Goal: Information Seeking & Learning: Learn about a topic

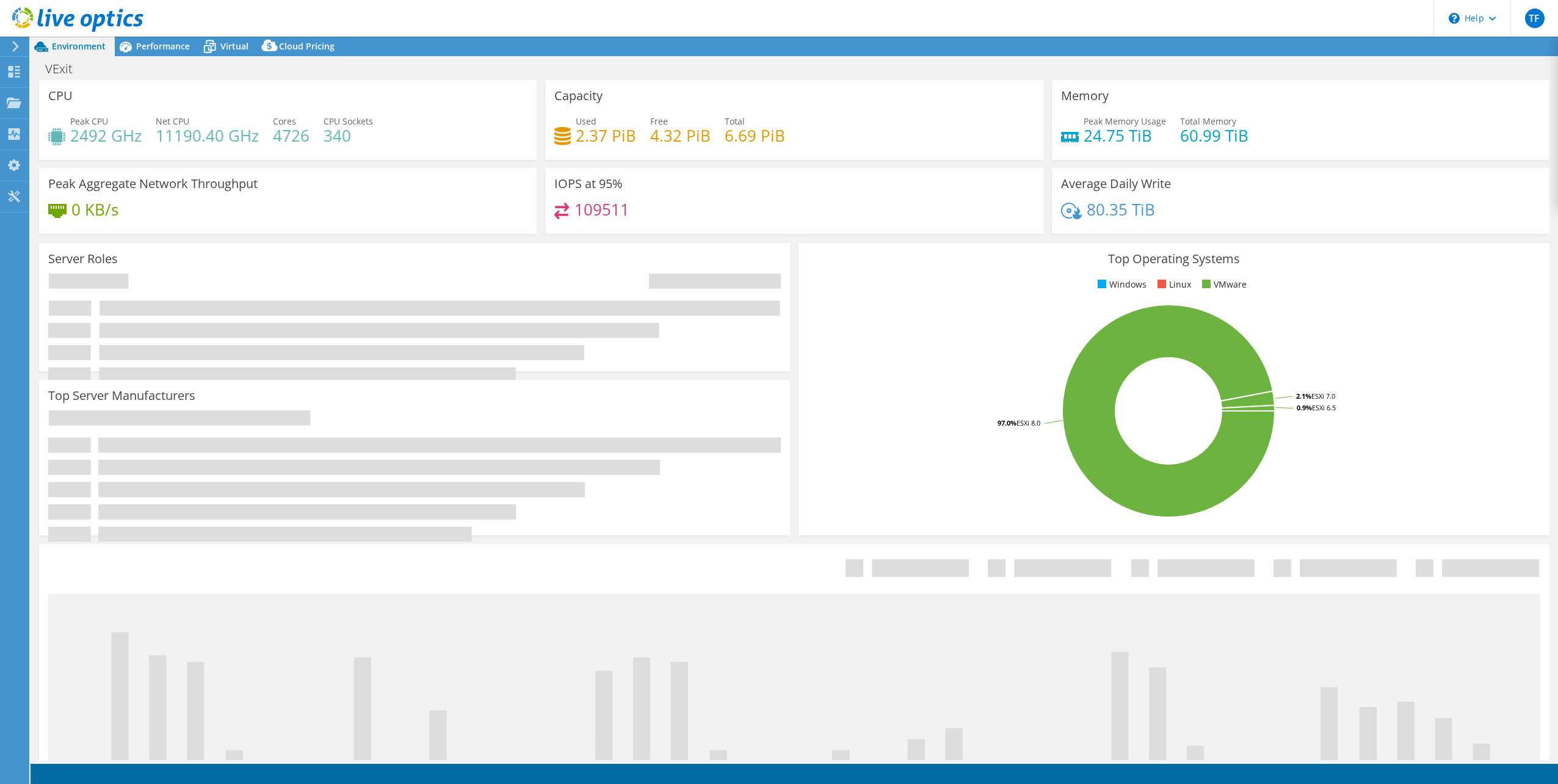
select select "USD"
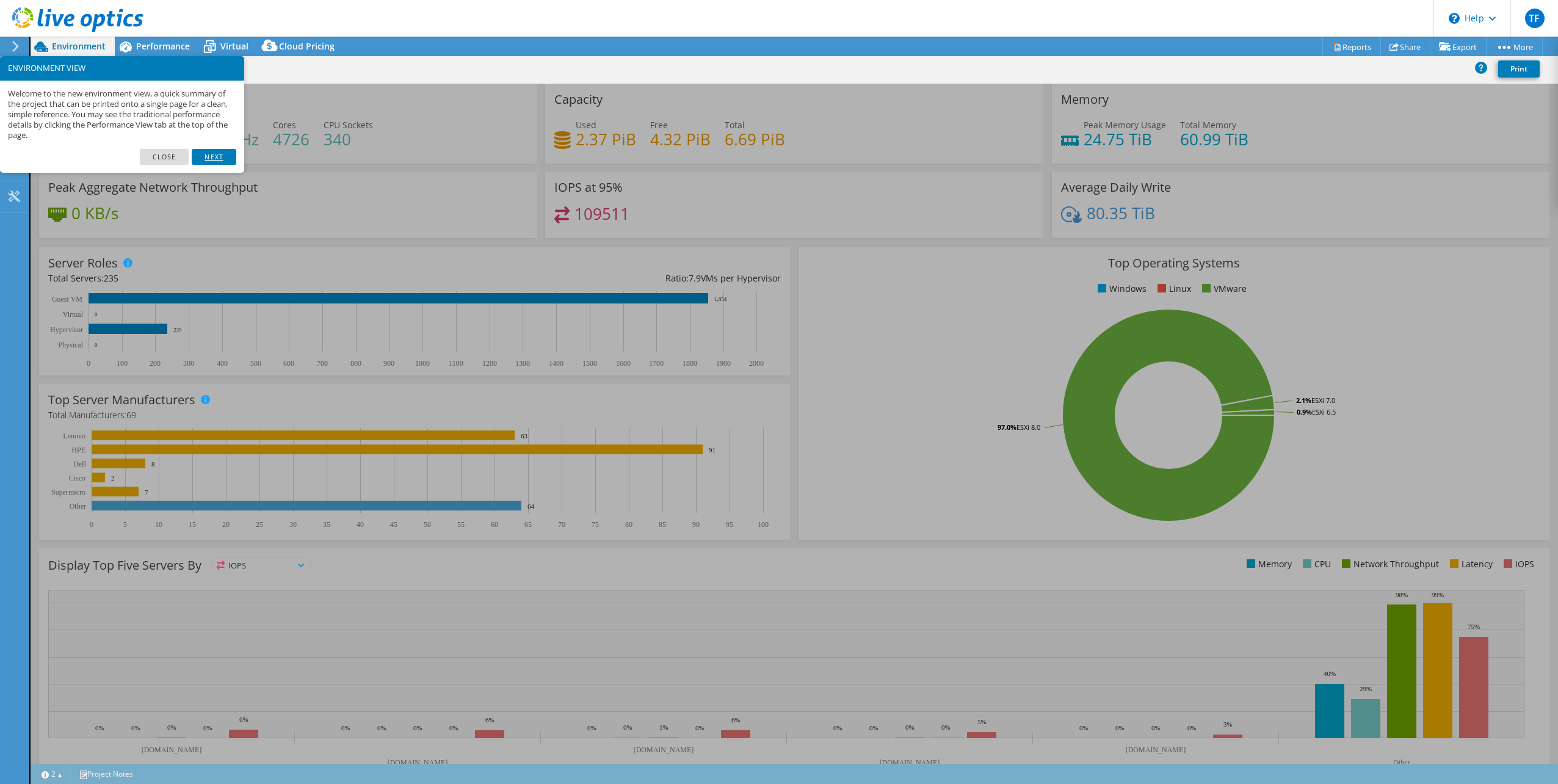
click at [217, 159] on link "Next" at bounding box center [213, 157] width 44 height 16
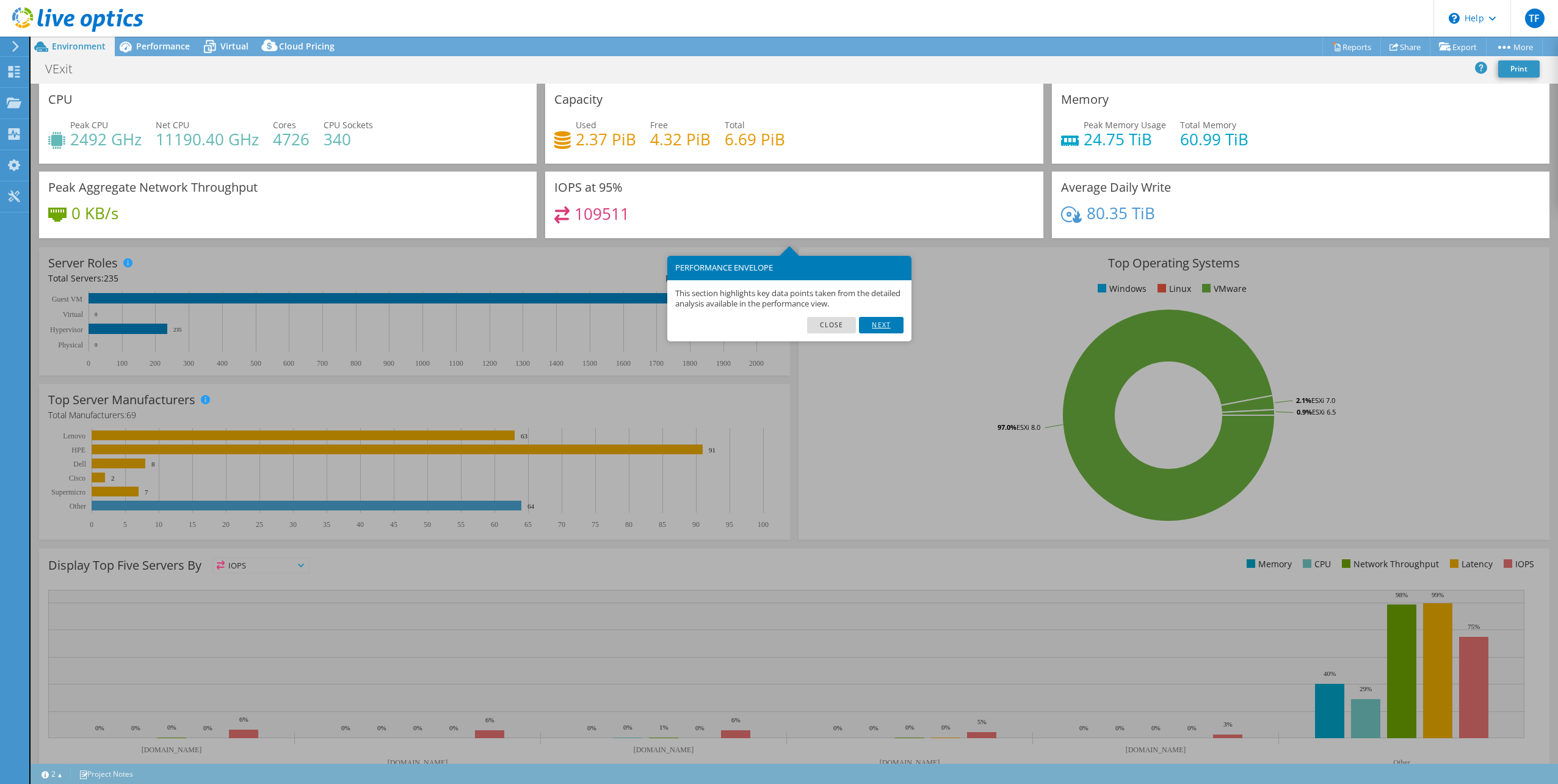
click at [885, 327] on link "Next" at bounding box center [881, 325] width 44 height 16
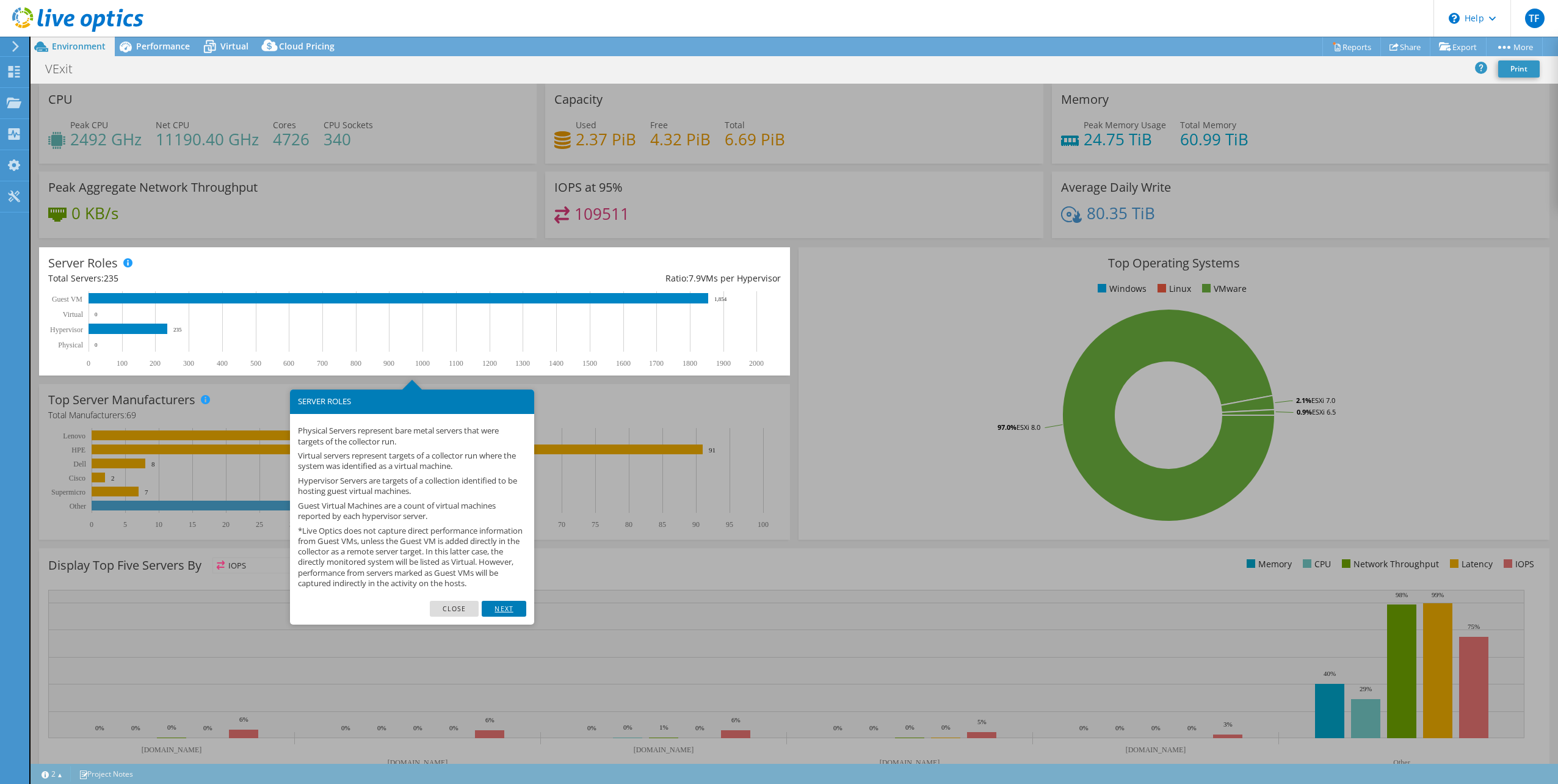
click at [498, 617] on link "Next" at bounding box center [503, 608] width 44 height 16
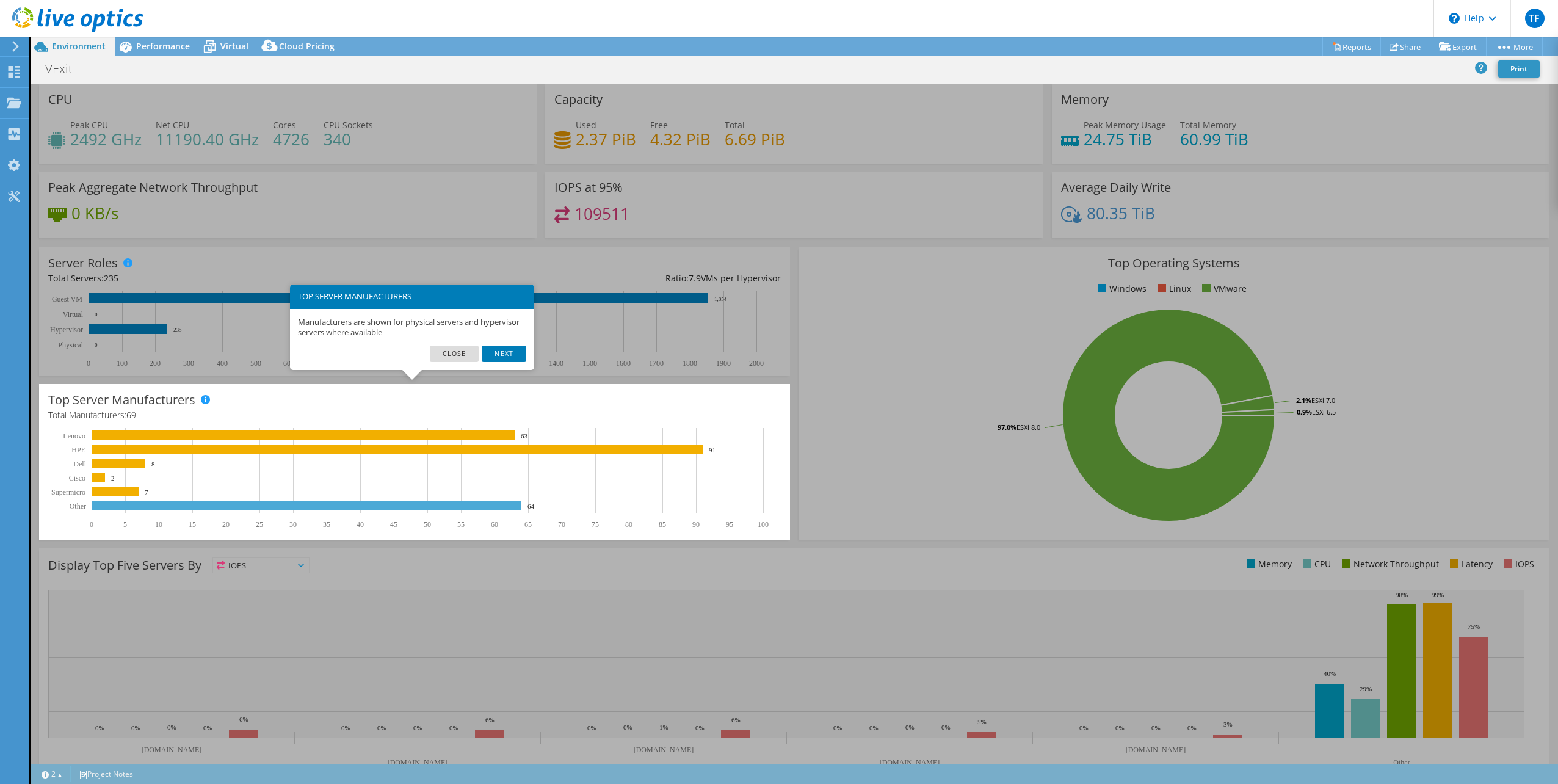
click at [496, 351] on link "Next" at bounding box center [503, 353] width 44 height 16
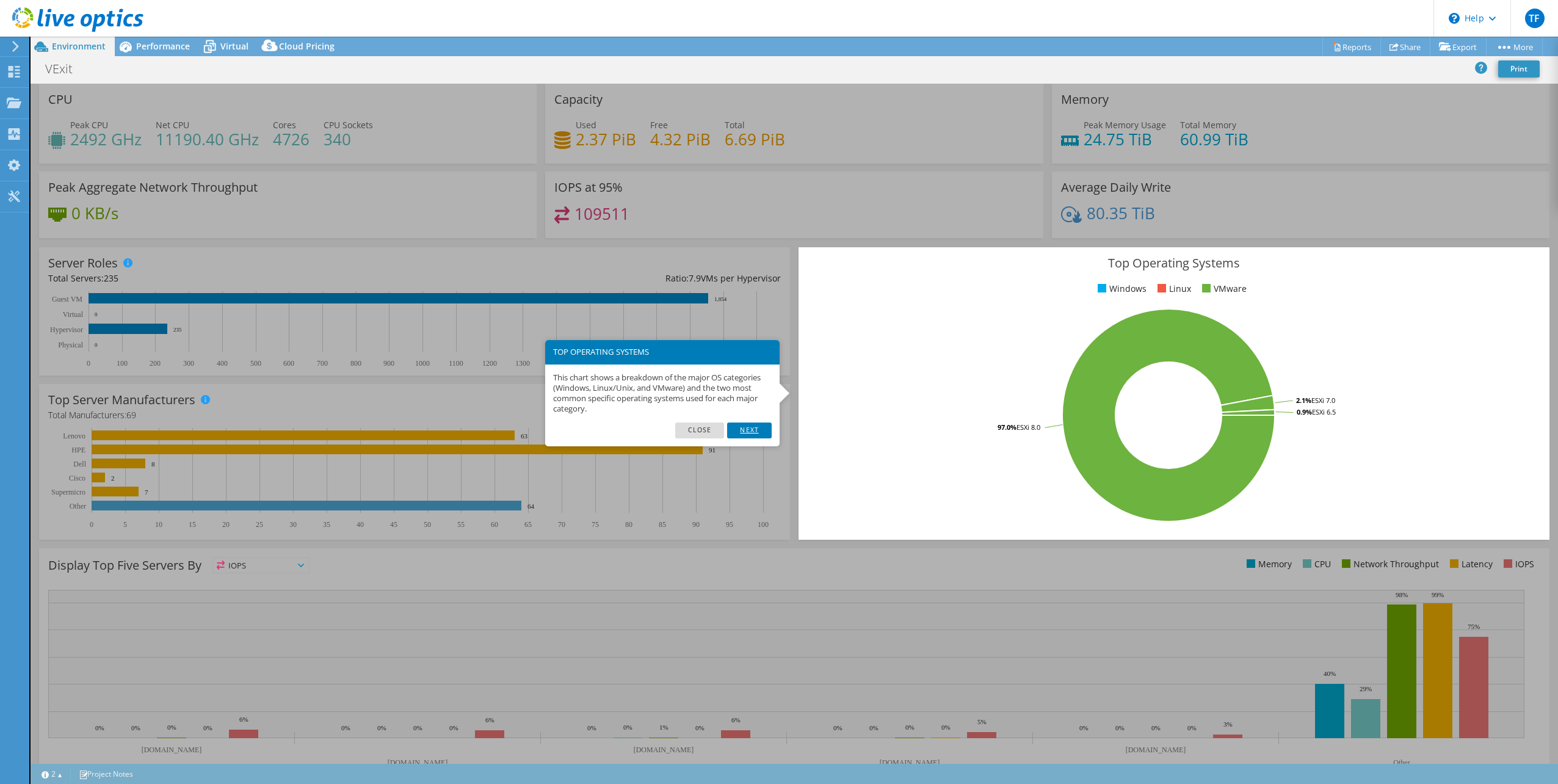
click at [743, 429] on link "Next" at bounding box center [749, 430] width 44 height 16
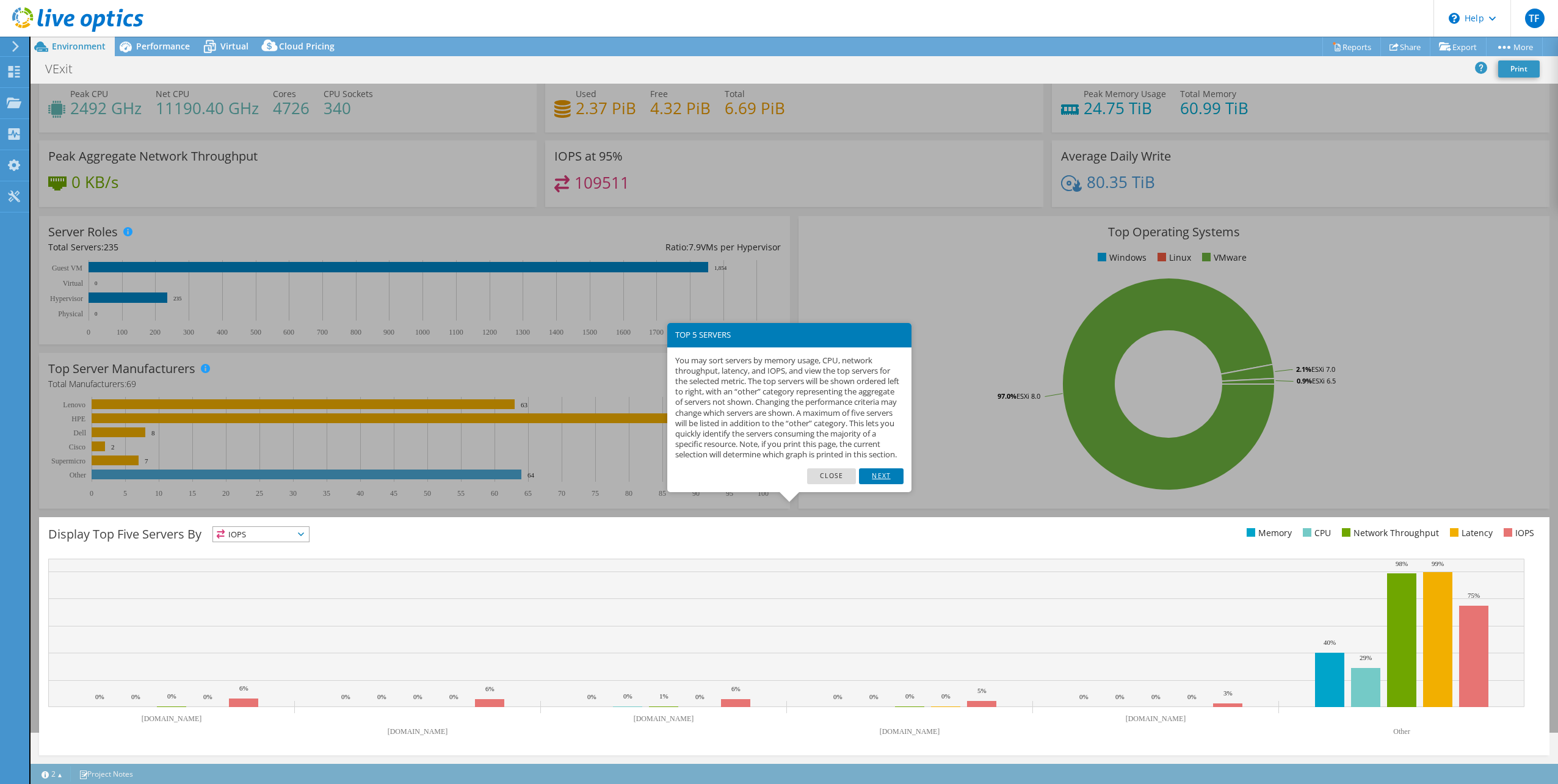
click at [888, 484] on link "Next" at bounding box center [881, 476] width 44 height 16
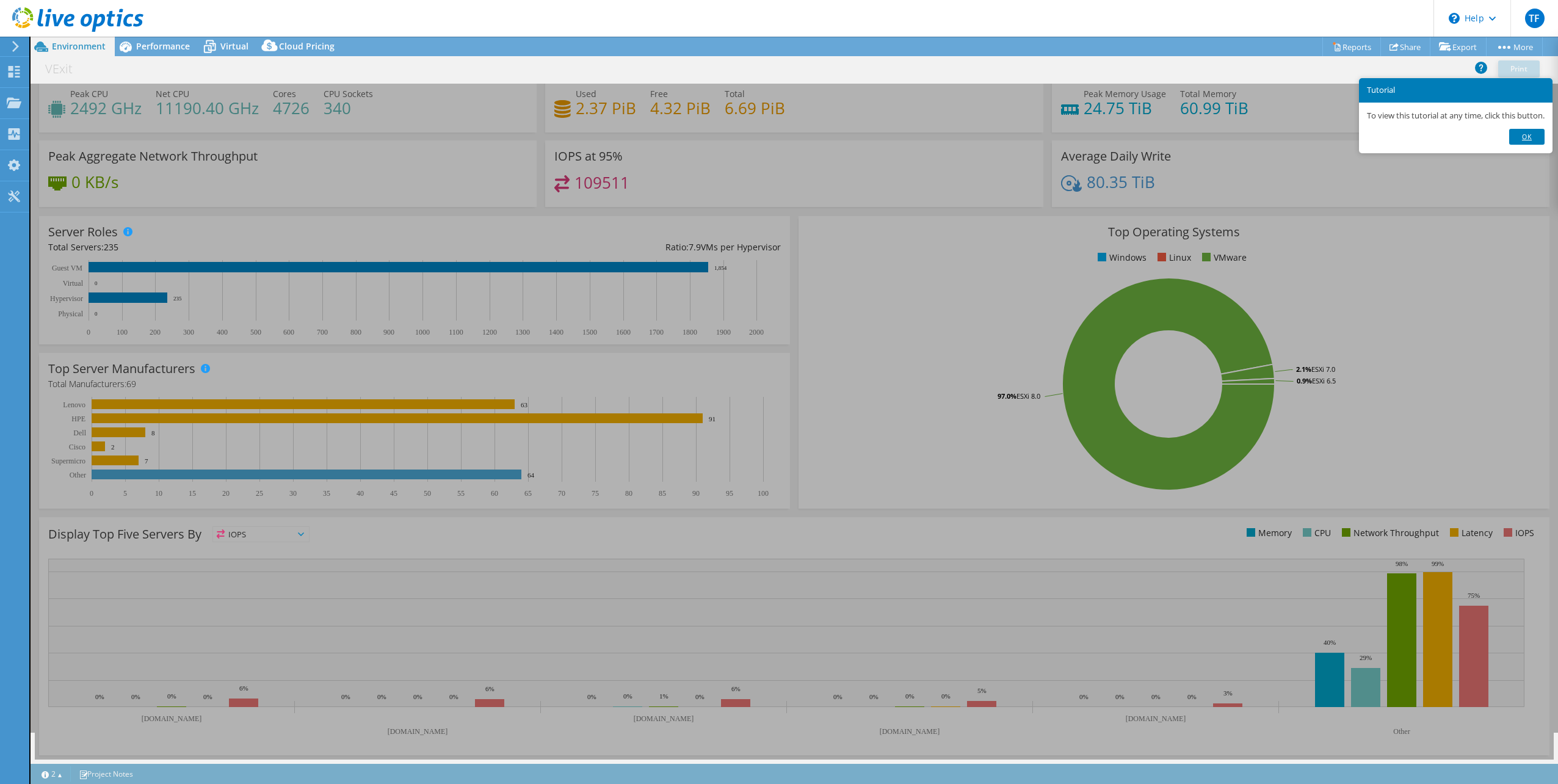
click at [1525, 135] on link "Ok" at bounding box center [1527, 137] width 35 height 16
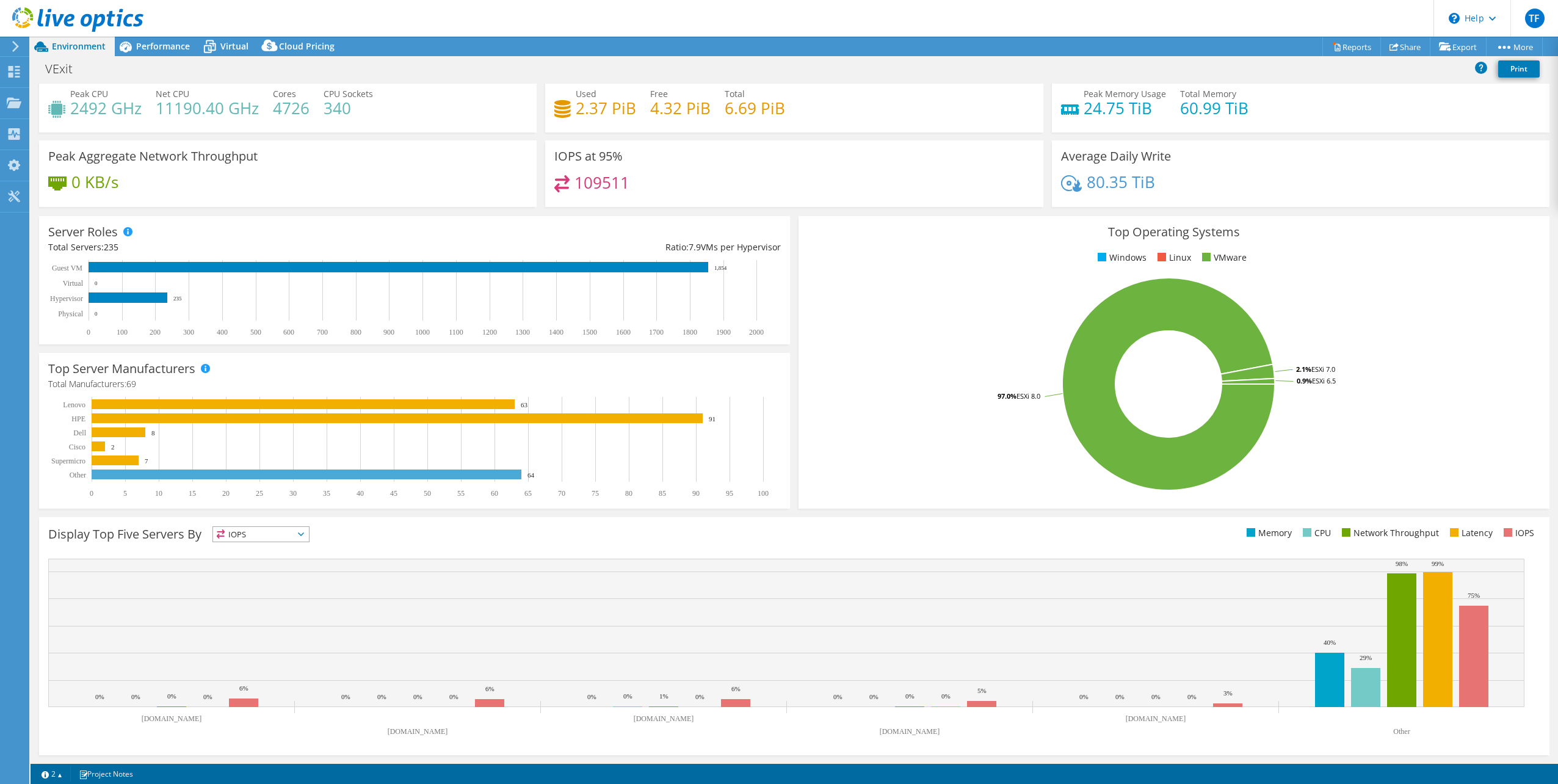
click at [302, 537] on span "IOPS" at bounding box center [260, 533] width 96 height 15
click at [257, 579] on li "CPU" at bounding box center [260, 584] width 96 height 17
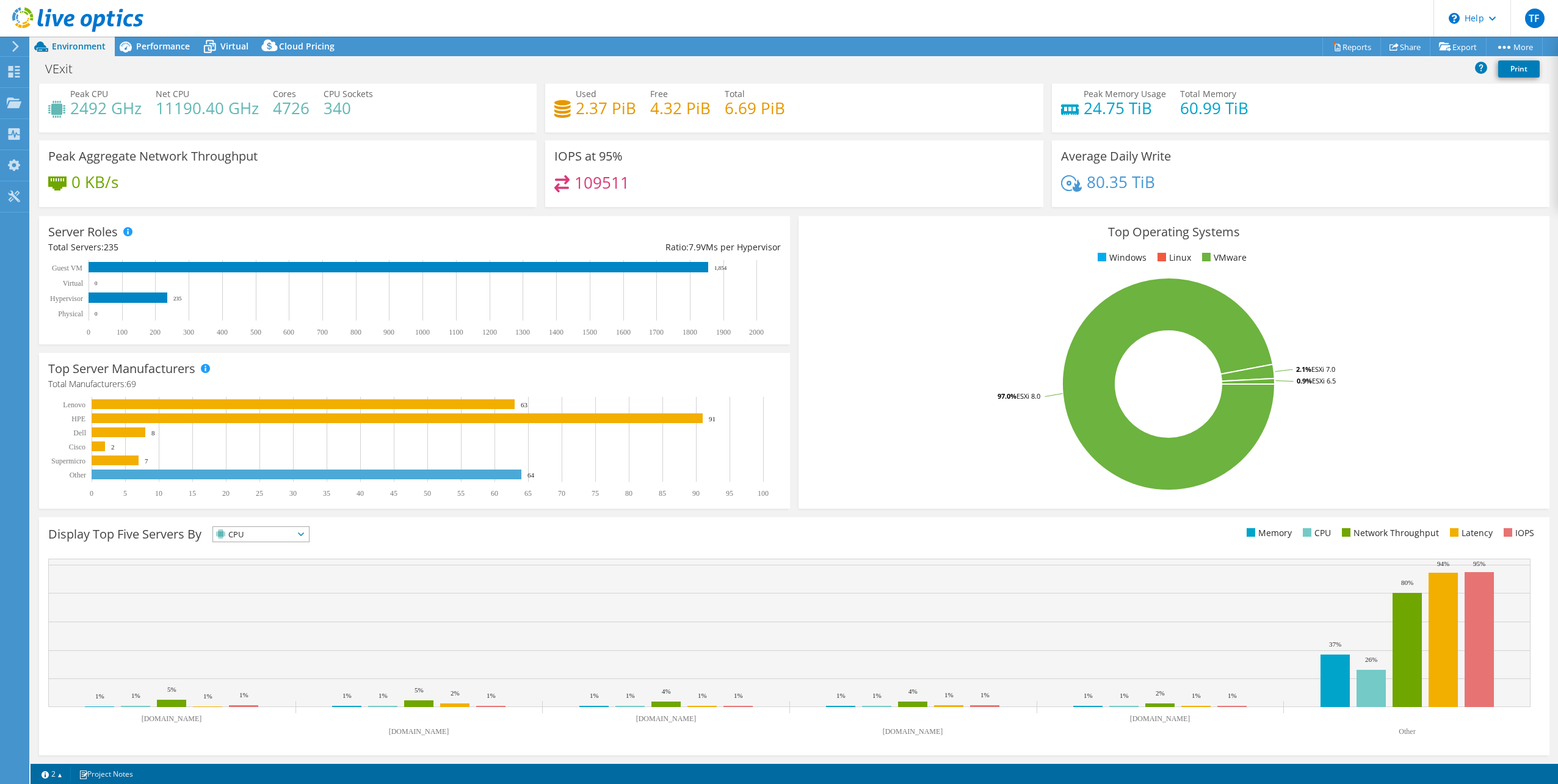
click at [304, 533] on icon at bounding box center [301, 534] width 6 height 3
click at [269, 611] on li "Latency" at bounding box center [260, 619] width 96 height 17
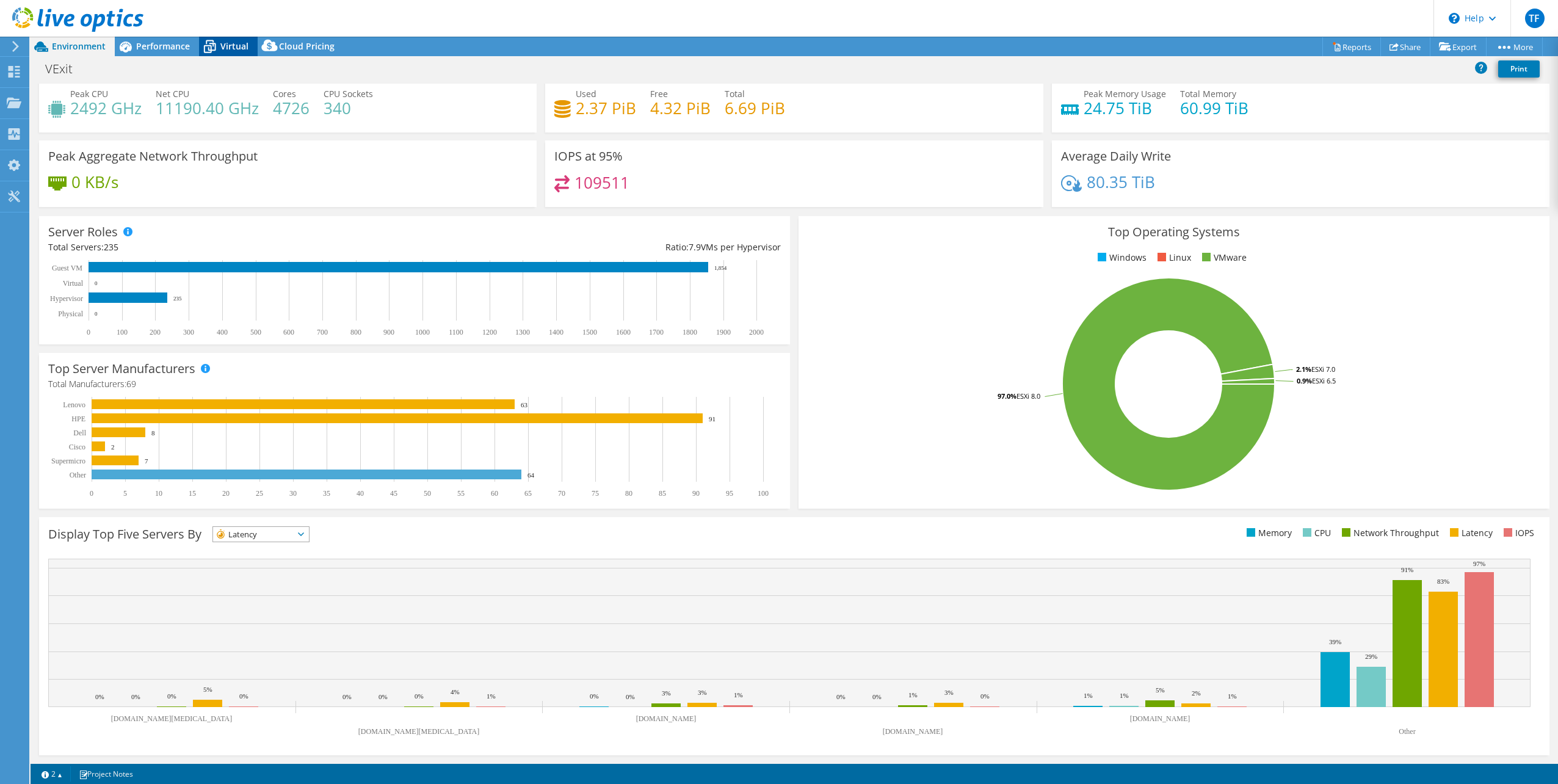
click at [240, 47] on span "Virtual" at bounding box center [234, 46] width 28 height 11
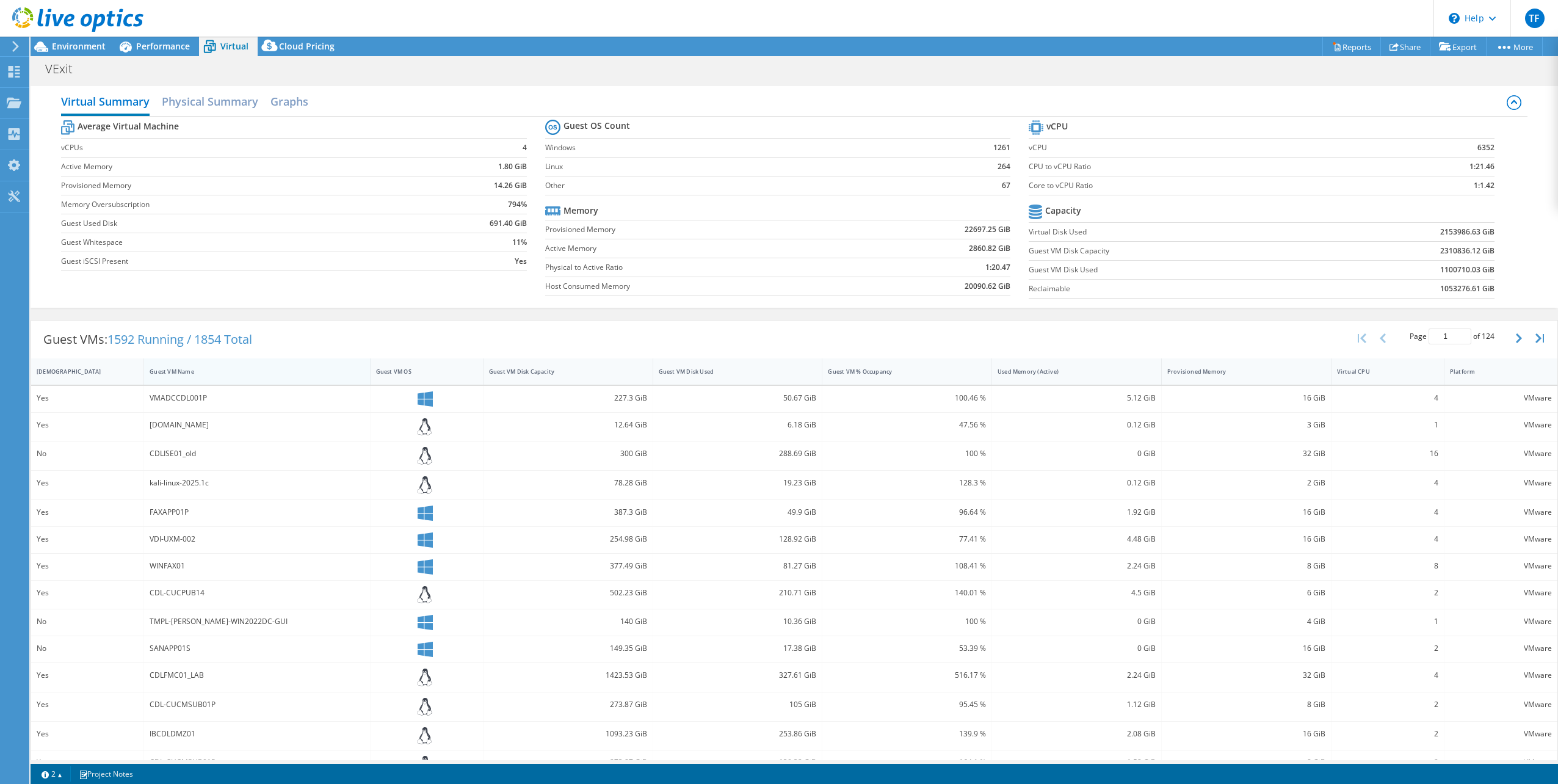
click at [176, 374] on div "Guest VM Name" at bounding box center [250, 371] width 200 height 8
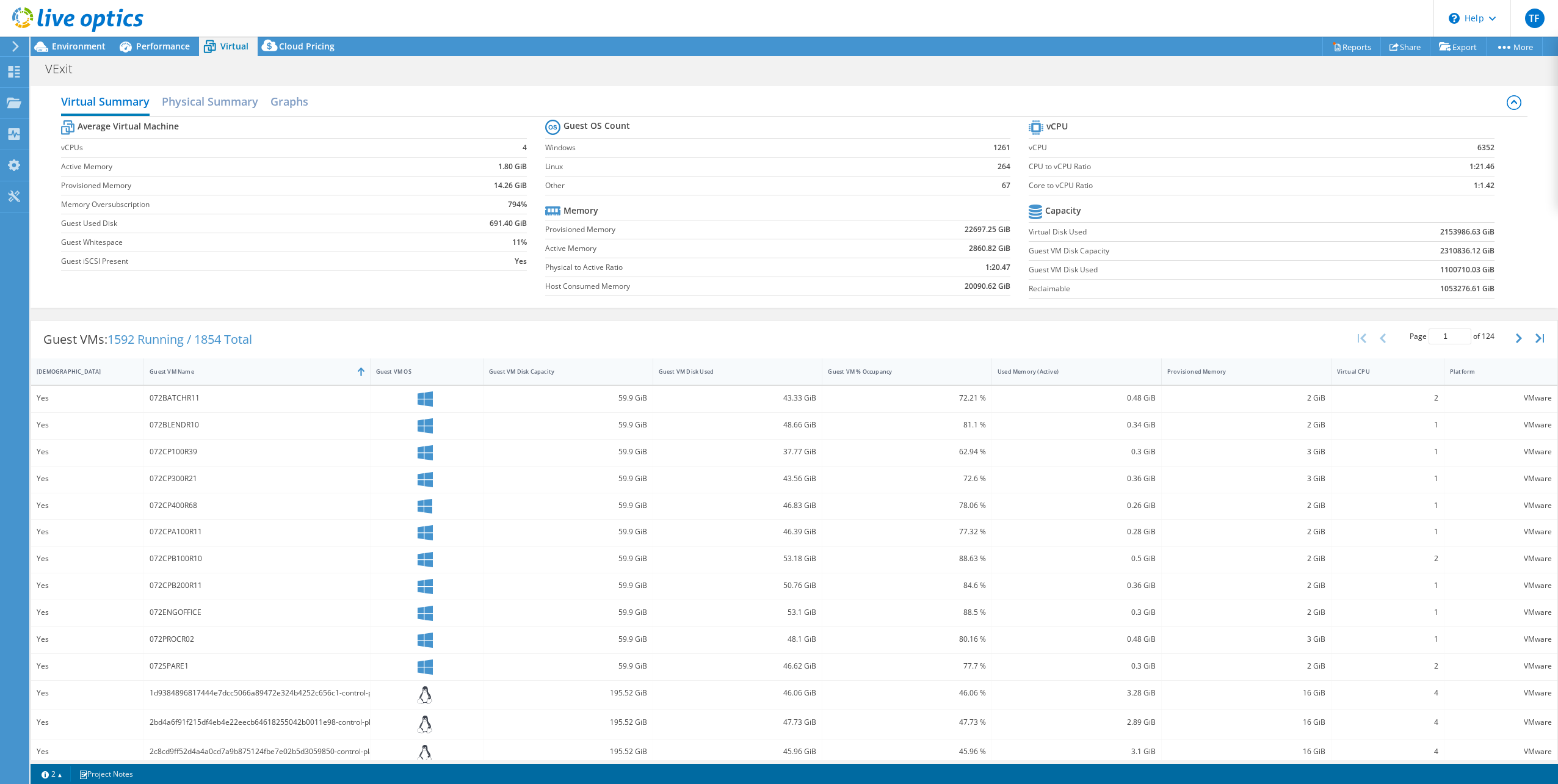
click at [181, 403] on div "072BATCHR11" at bounding box center [257, 398] width 215 height 14
click at [156, 46] on span "Performance" at bounding box center [163, 46] width 53 height 11
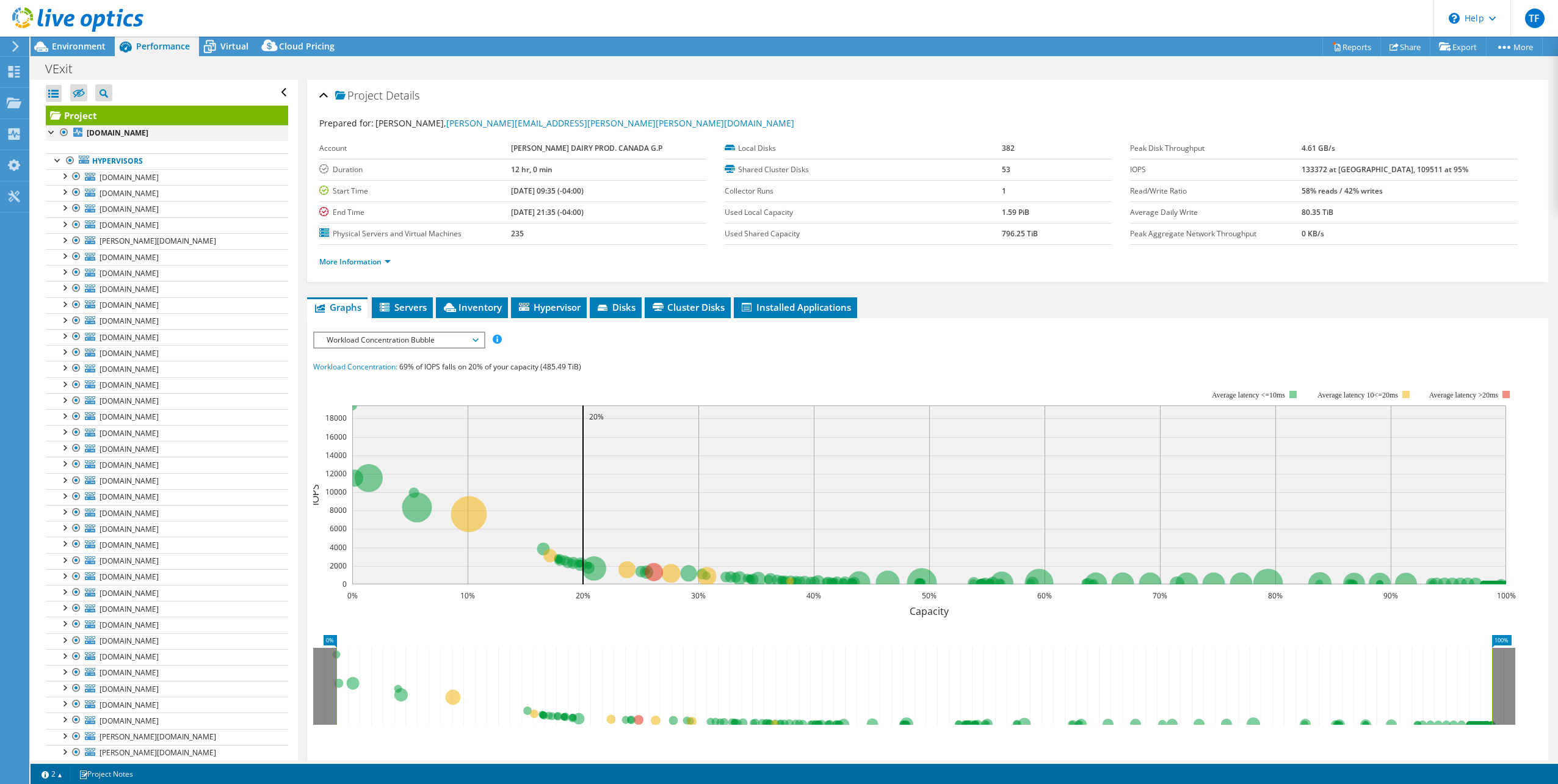
click at [49, 133] on div at bounding box center [52, 131] width 12 height 12
click at [51, 132] on div at bounding box center [52, 131] width 12 height 12
click at [51, 162] on div at bounding box center [52, 162] width 12 height 12
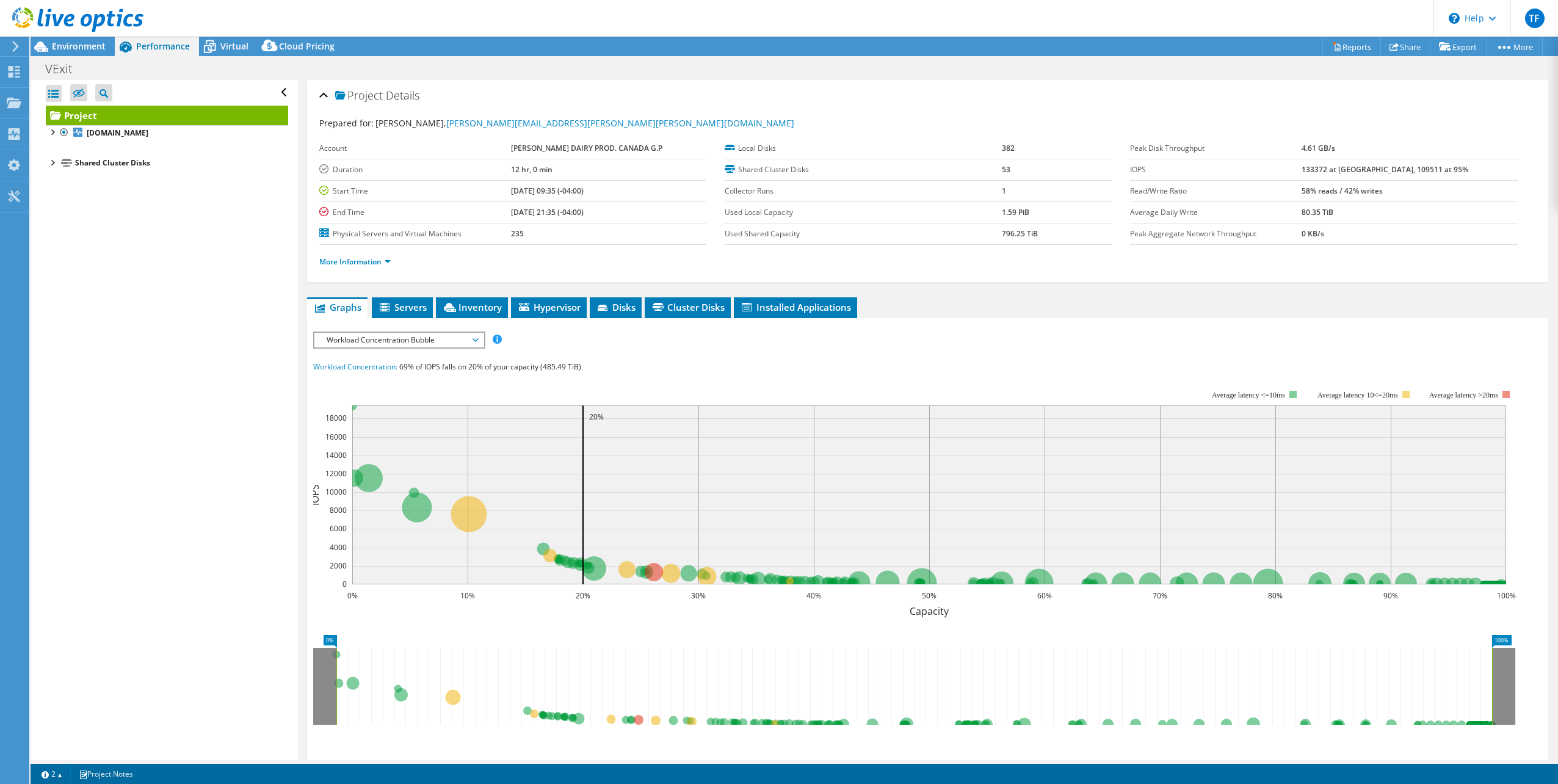
click at [51, 162] on div at bounding box center [52, 162] width 12 height 12
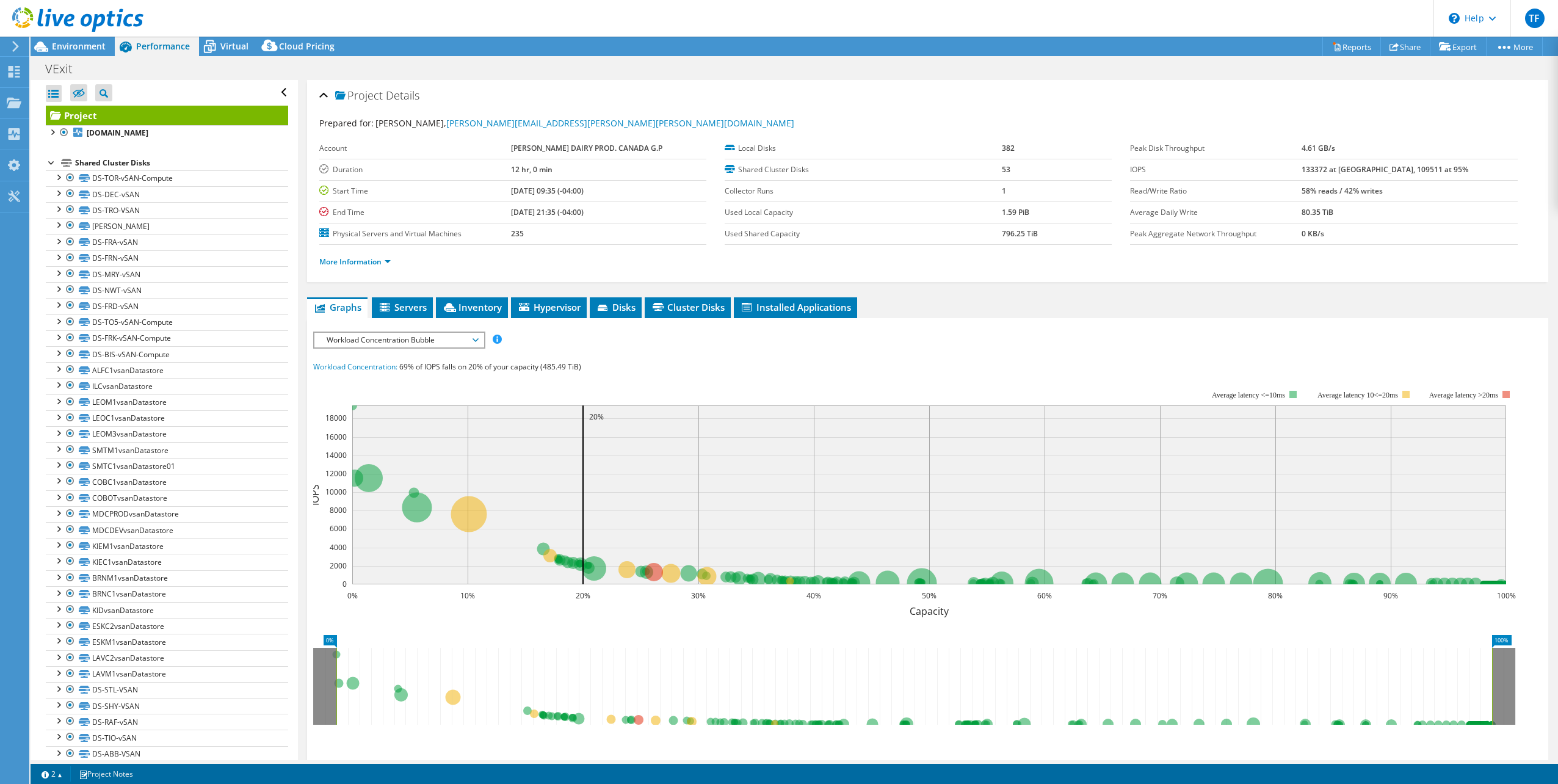
click at [51, 162] on div at bounding box center [52, 162] width 12 height 12
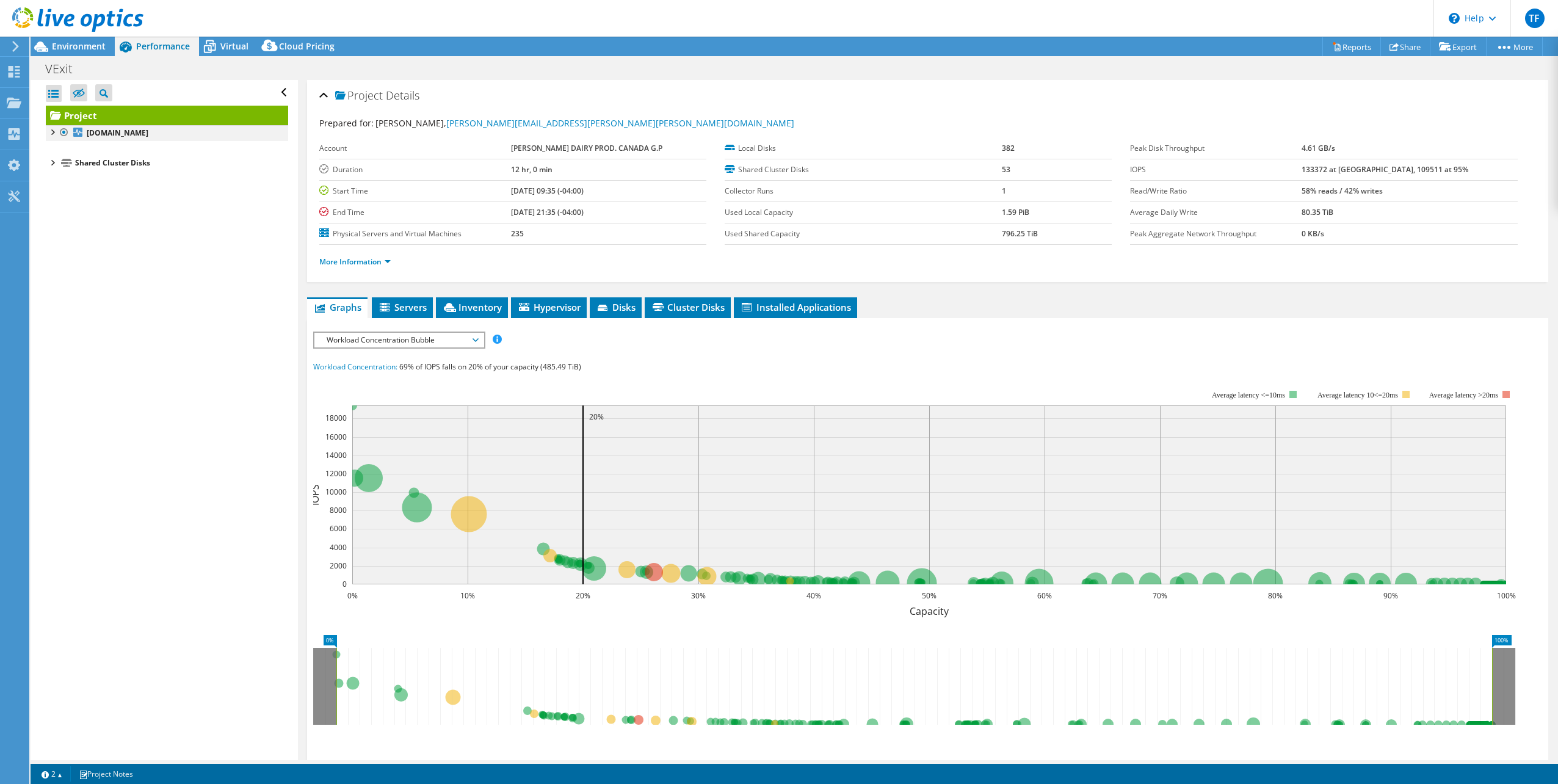
click at [53, 133] on div at bounding box center [52, 131] width 12 height 12
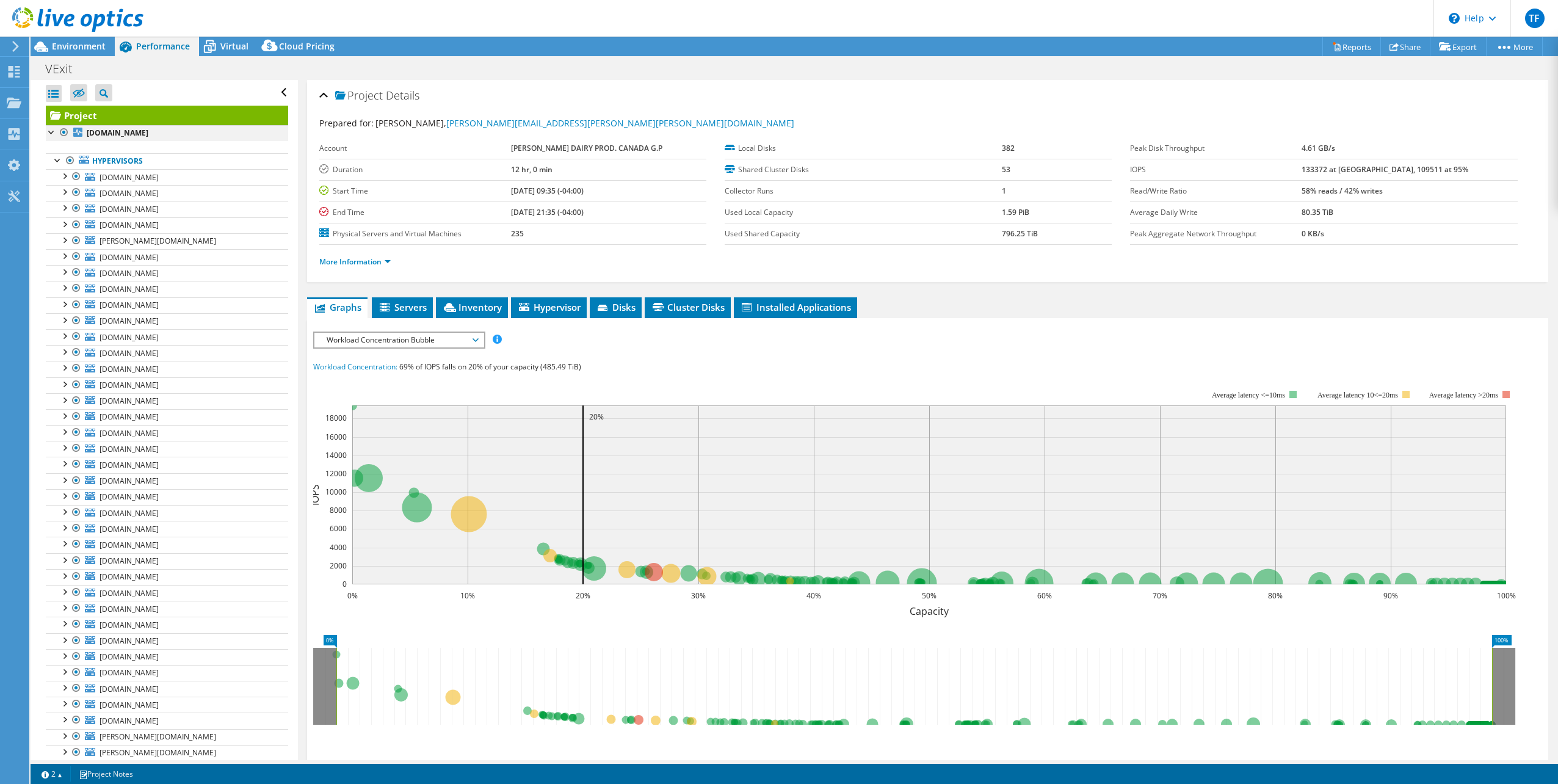
click at [53, 133] on div at bounding box center [52, 131] width 12 height 12
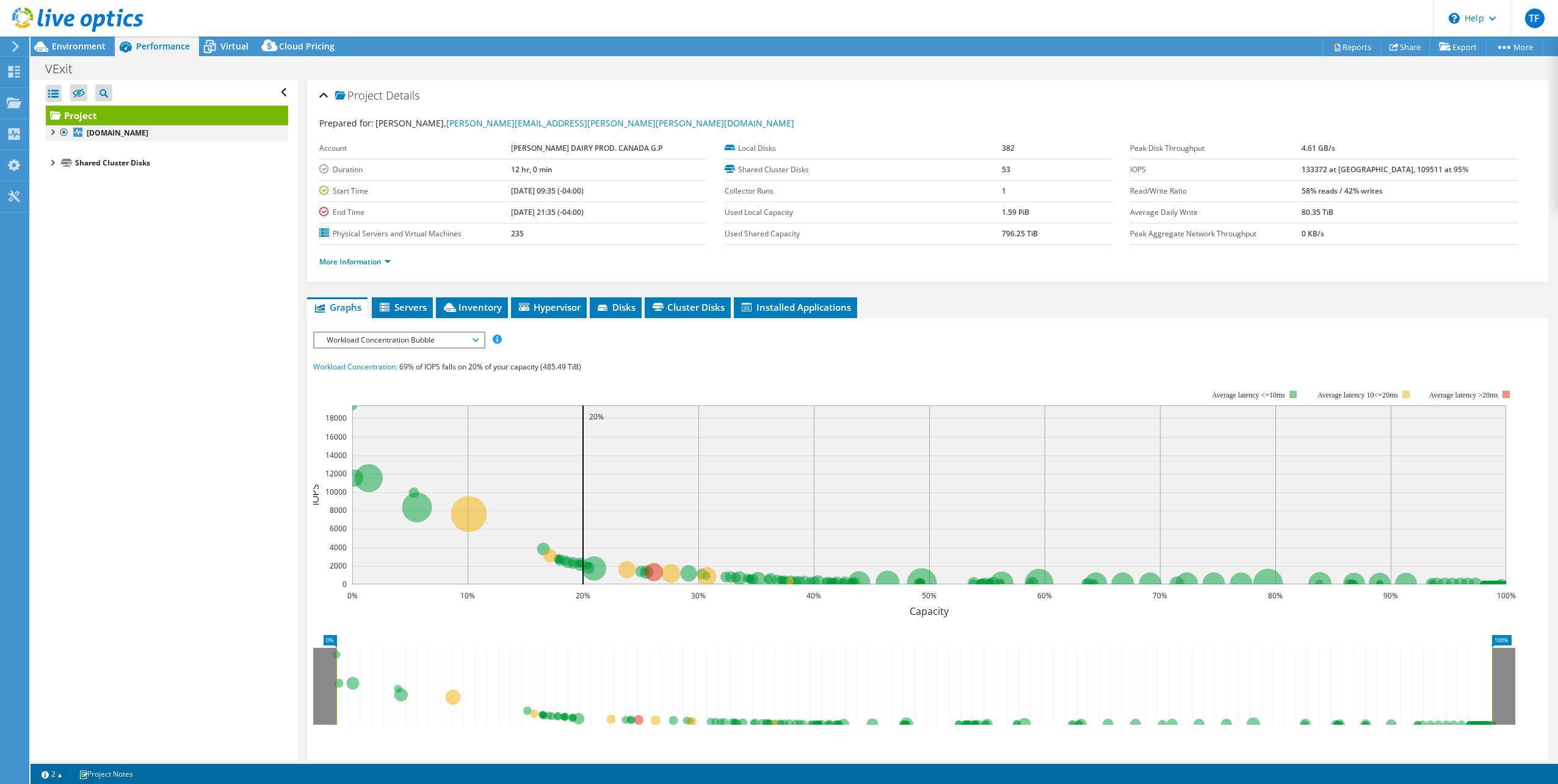
click at [53, 133] on div at bounding box center [52, 131] width 12 height 12
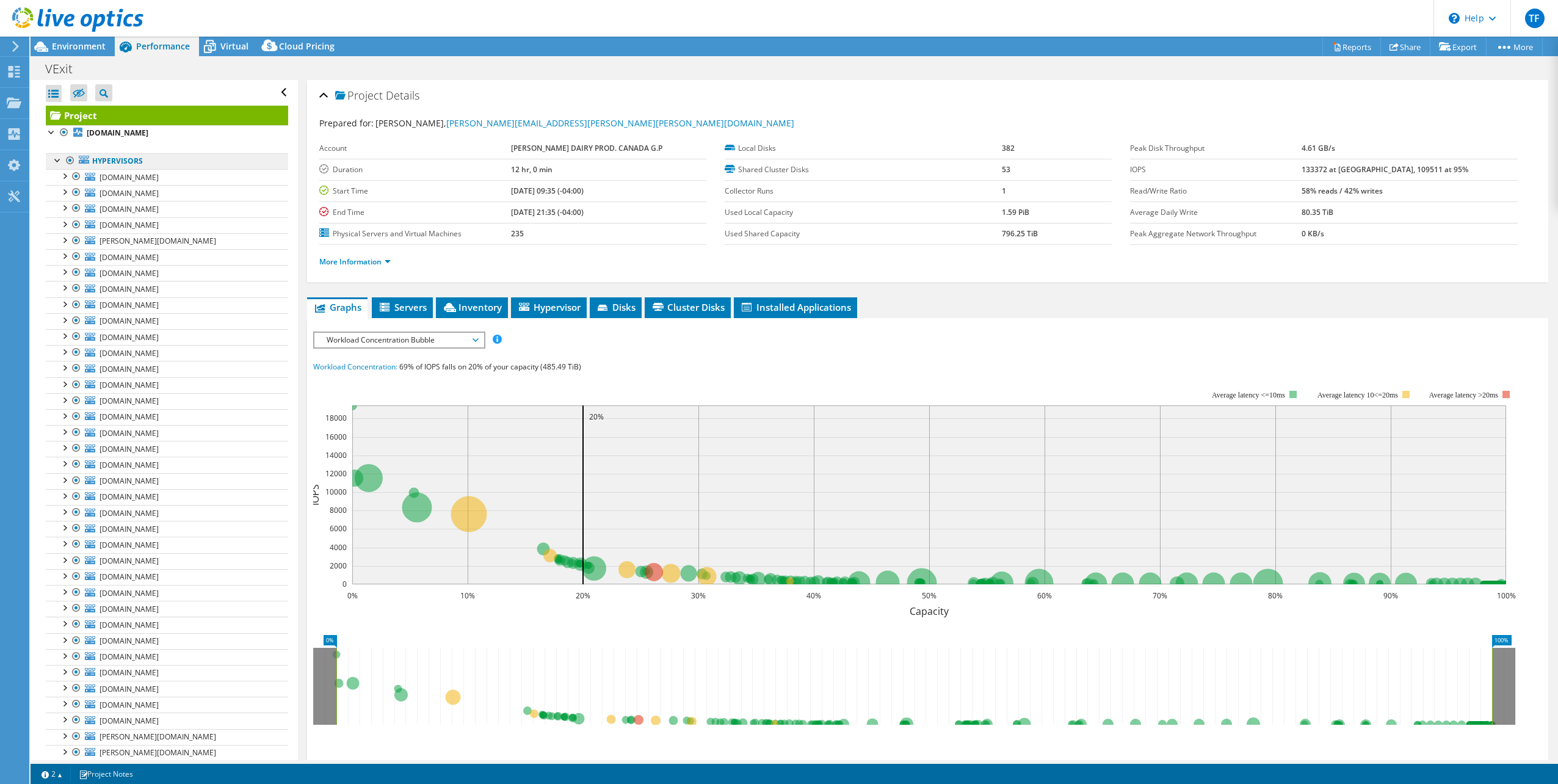
click at [118, 162] on link "Hypervisors" at bounding box center [166, 161] width 242 height 16
click at [411, 309] on span "Servers" at bounding box center [402, 307] width 49 height 12
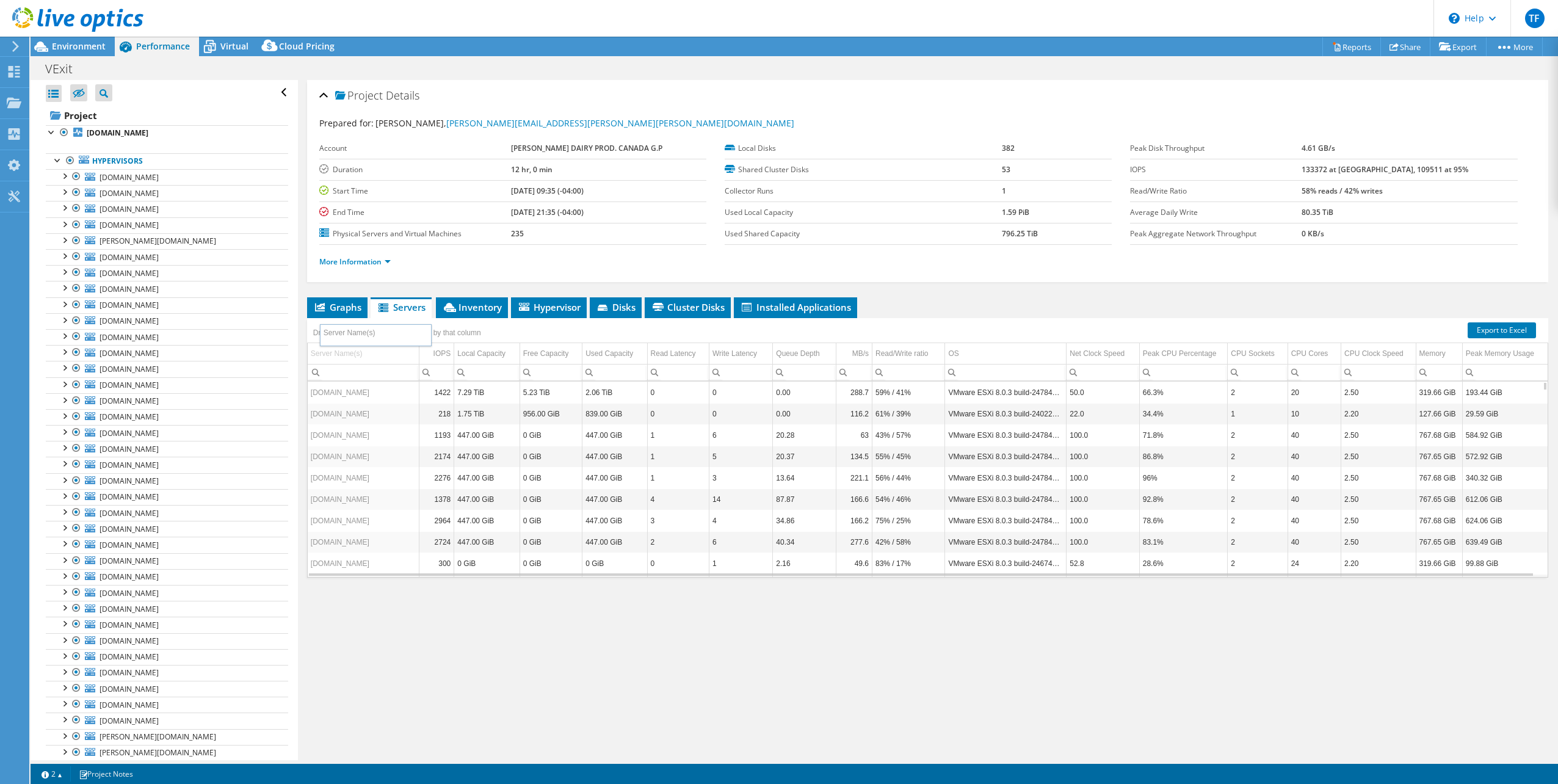
drag, startPoint x: 329, startPoint y: 353, endPoint x: 341, endPoint y: 334, distance: 22.5
click at [341, 334] on body "TF End User [PERSON_NAME] [PERSON_NAME][EMAIL_ADDRESS][PERSON_NAME][PERSON_NAME…" at bounding box center [779, 392] width 1558 height 784
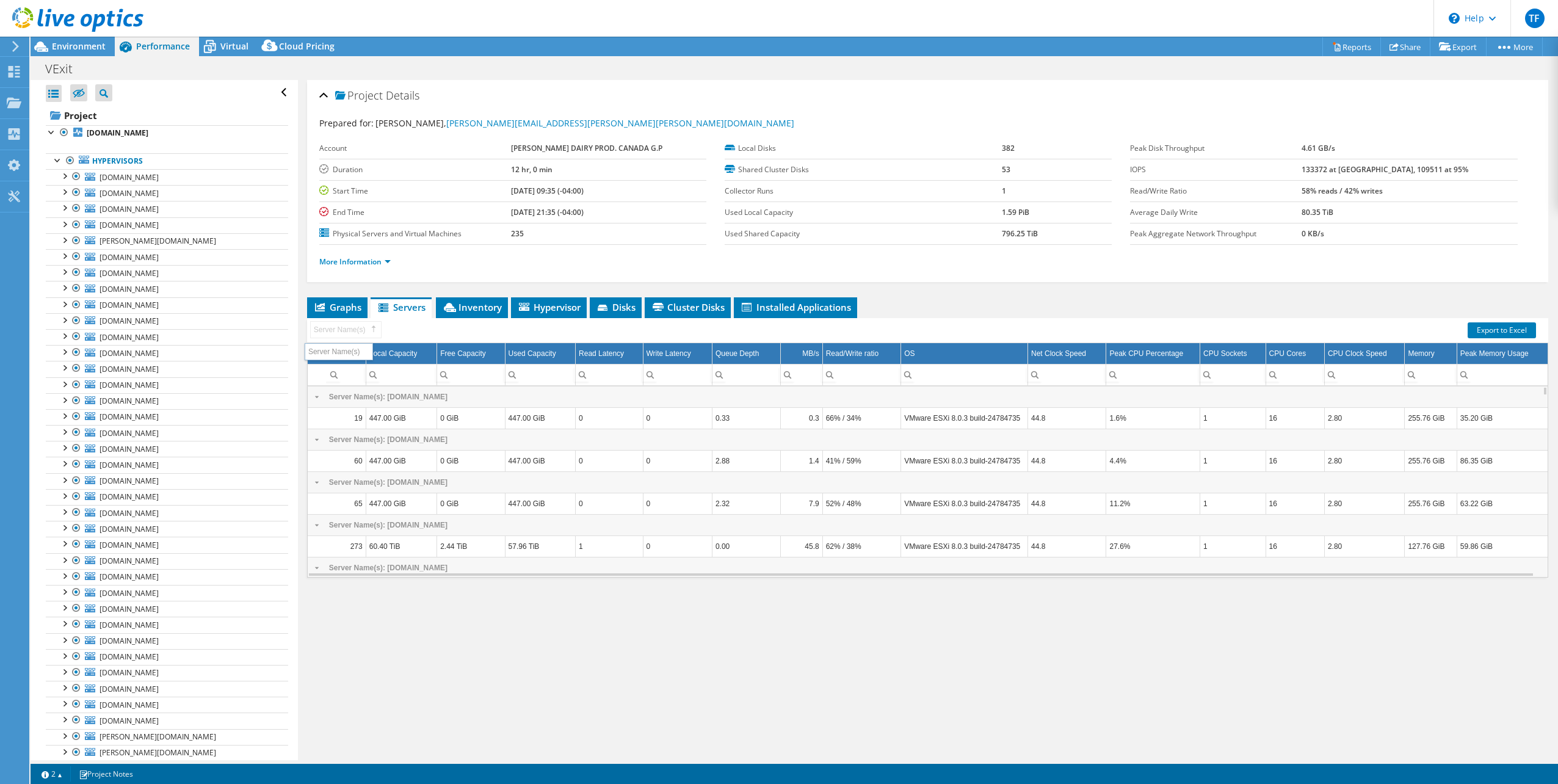
drag, startPoint x: 345, startPoint y: 330, endPoint x: 340, endPoint y: 352, distance: 22.6
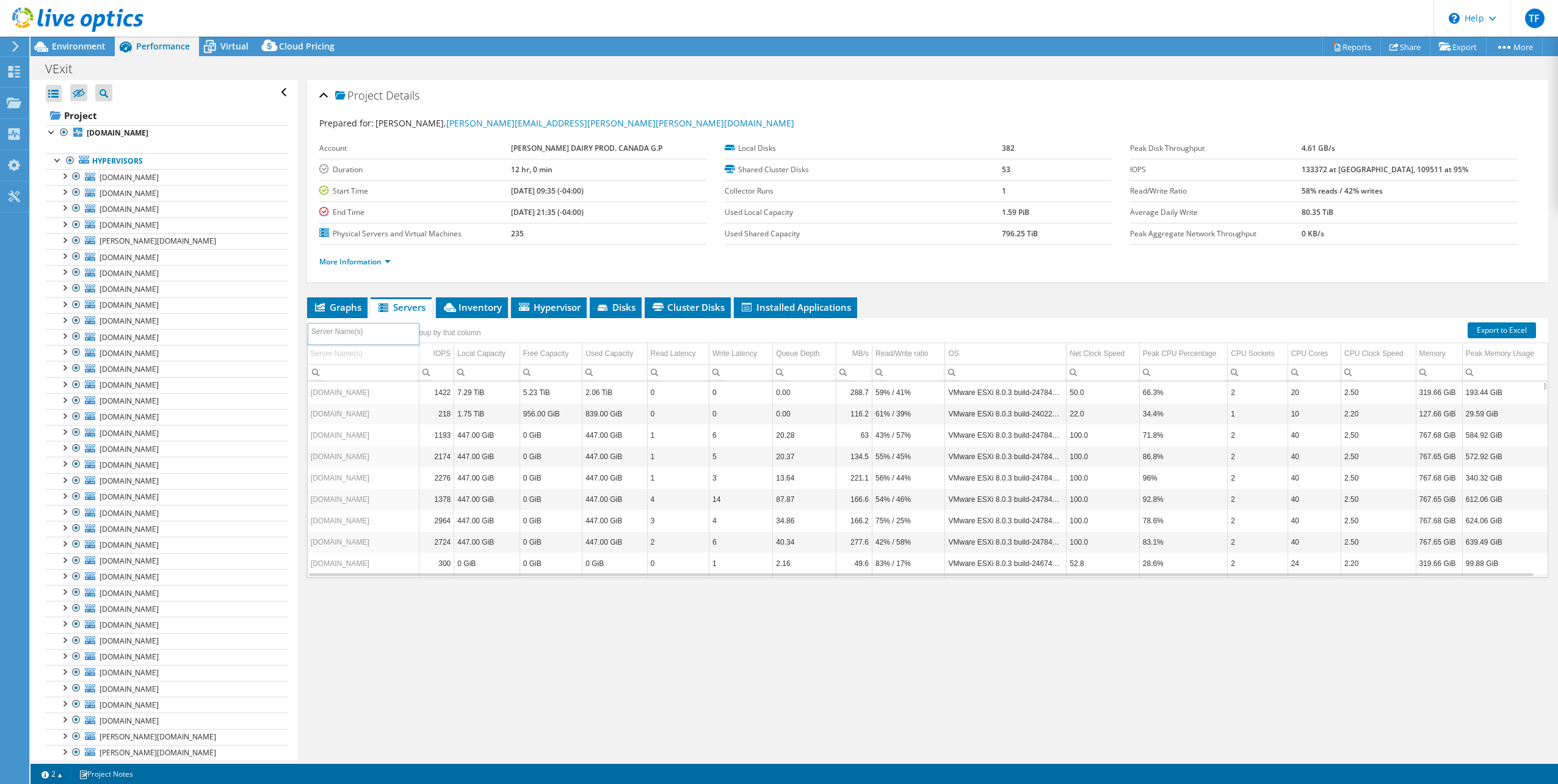
drag, startPoint x: 348, startPoint y: 350, endPoint x: 348, endPoint y: 330, distance: 20.0
click at [348, 330] on body "TF End User [PERSON_NAME] [PERSON_NAME][EMAIL_ADDRESS][PERSON_NAME][PERSON_NAME…" at bounding box center [779, 392] width 1558 height 784
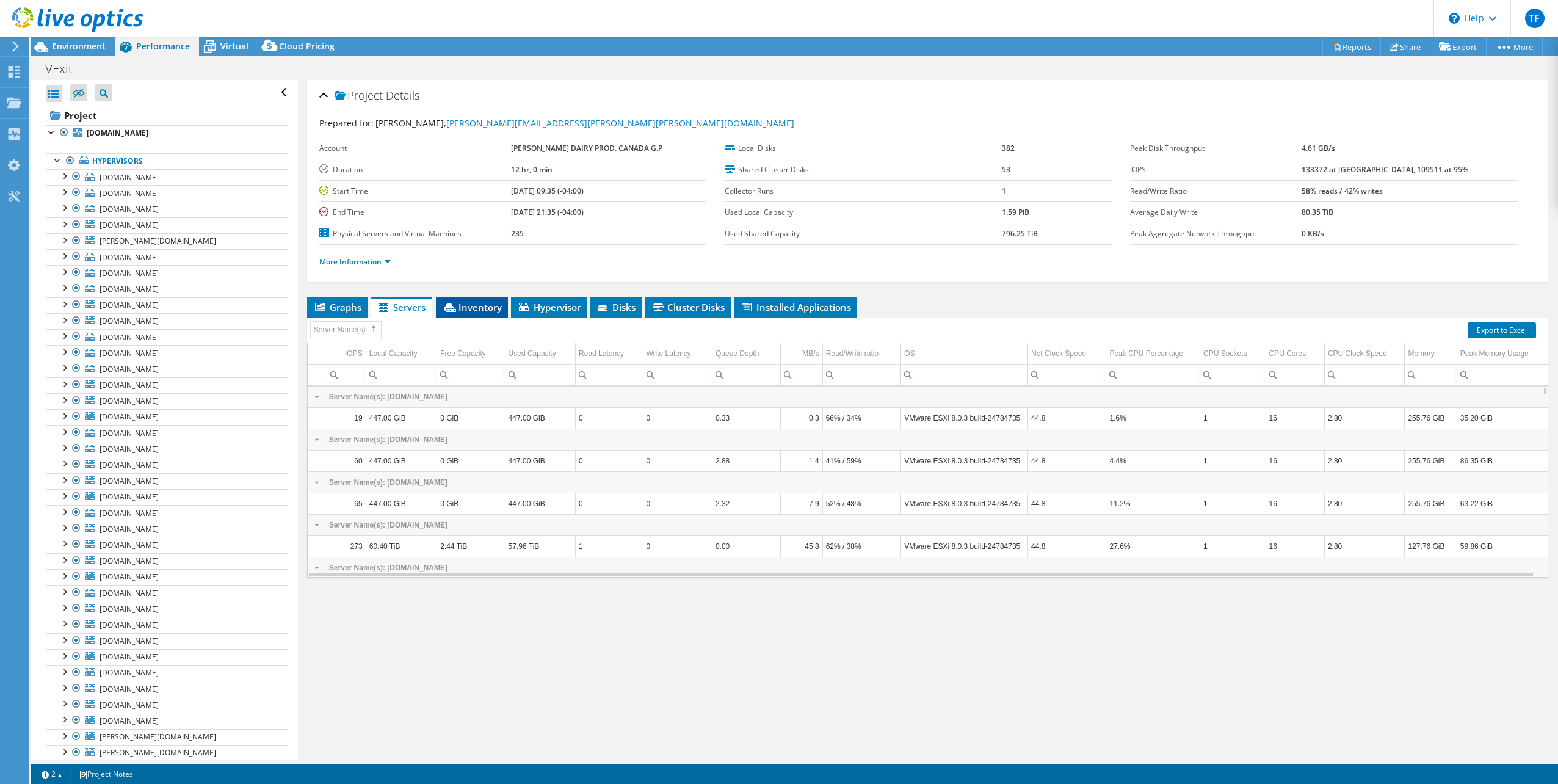
click at [471, 306] on span "Inventory" at bounding box center [471, 307] width 59 height 12
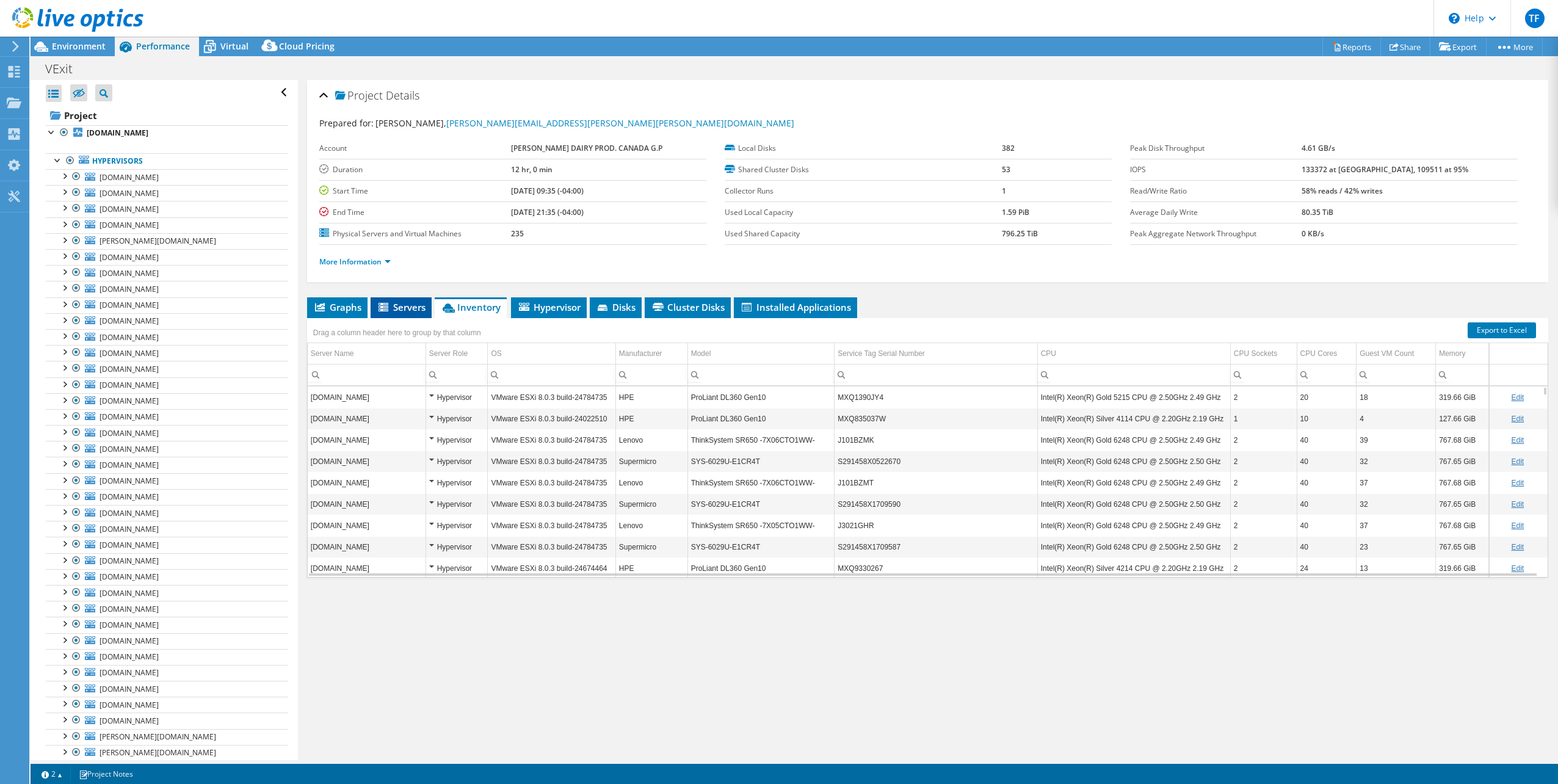
click at [402, 306] on span "Servers" at bounding box center [401, 307] width 49 height 12
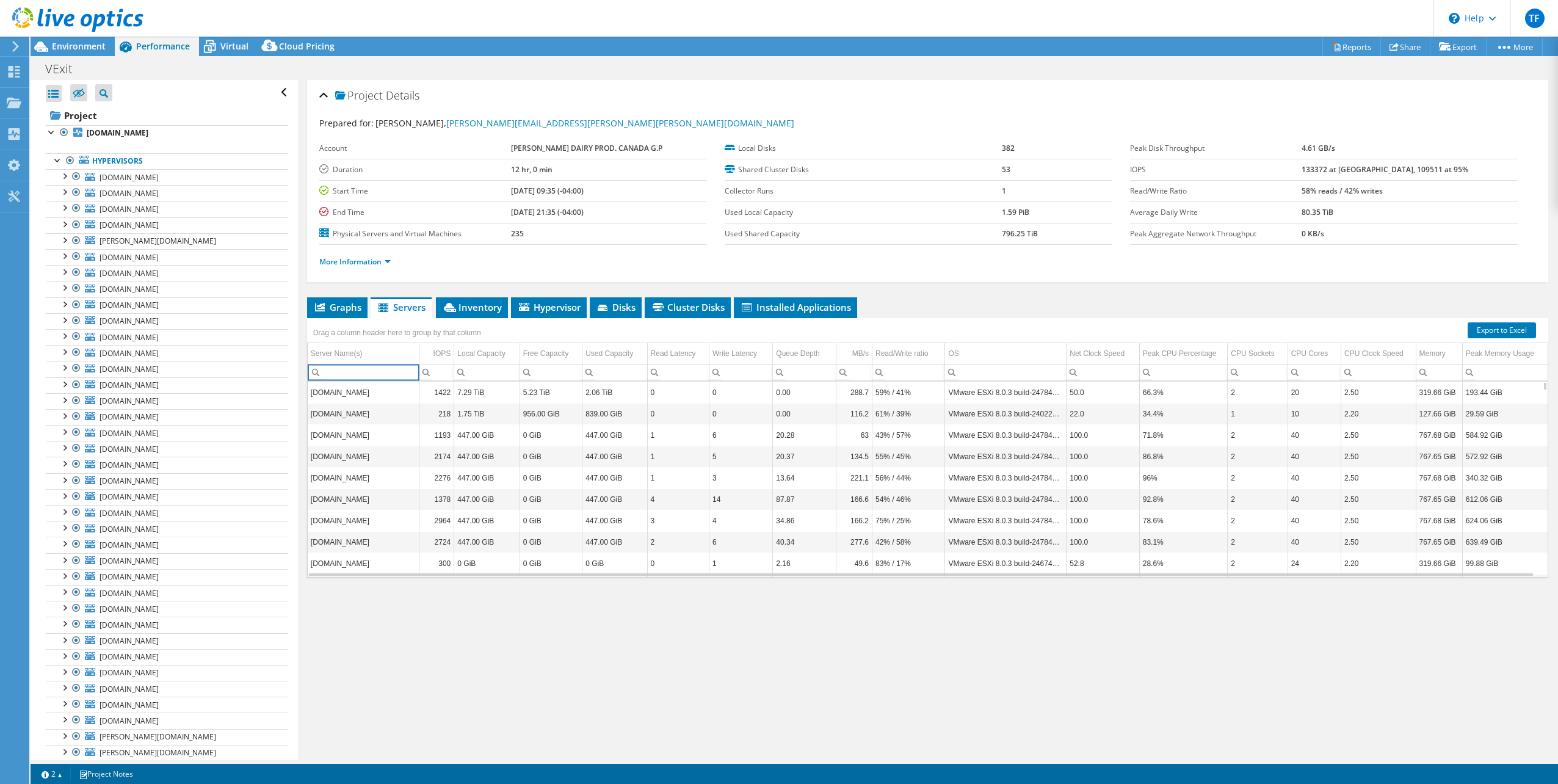
click at [365, 374] on input "Column Server Name(s), Filter cell" at bounding box center [363, 372] width 111 height 16
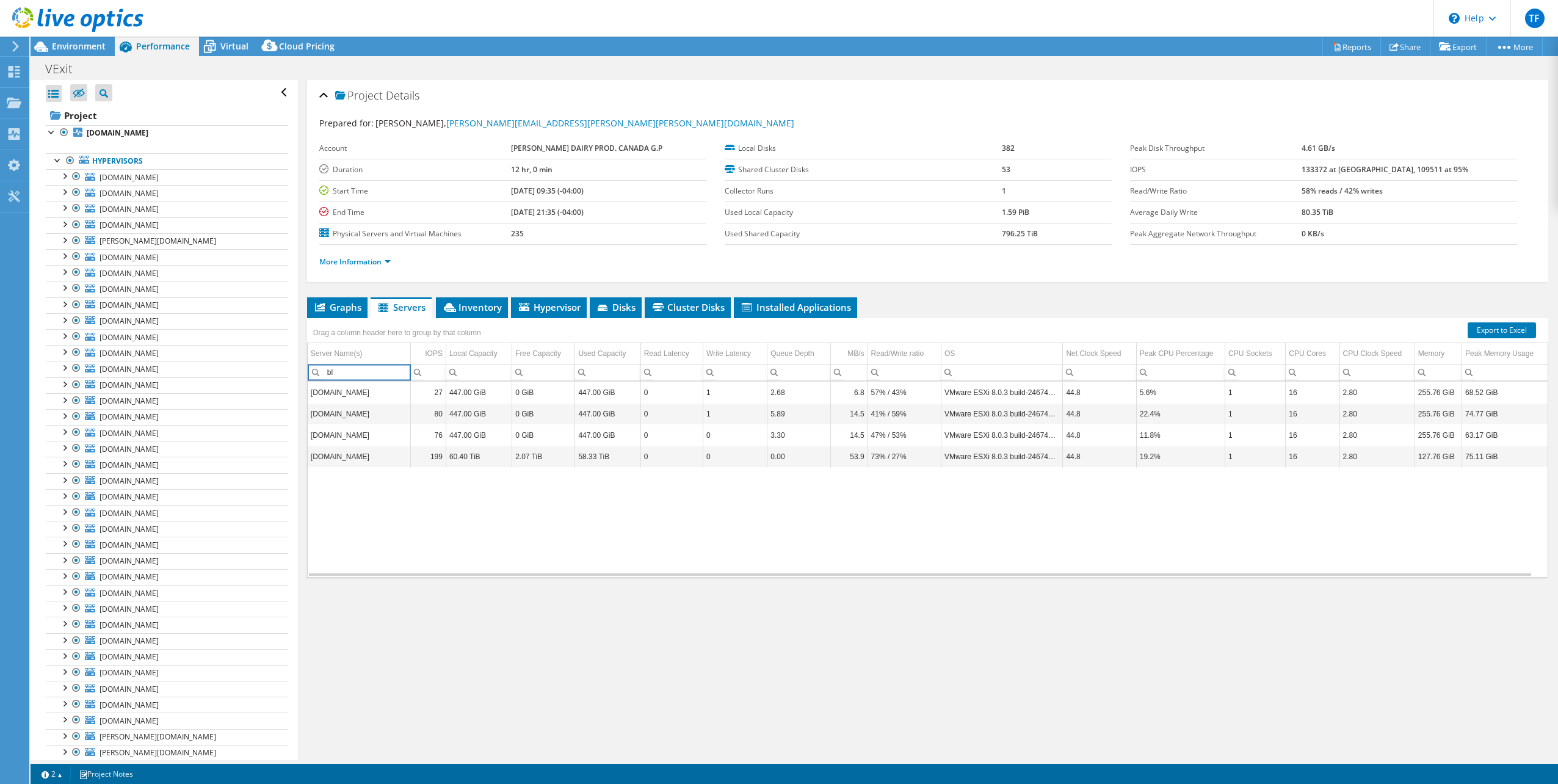
type input "b"
type input "s"
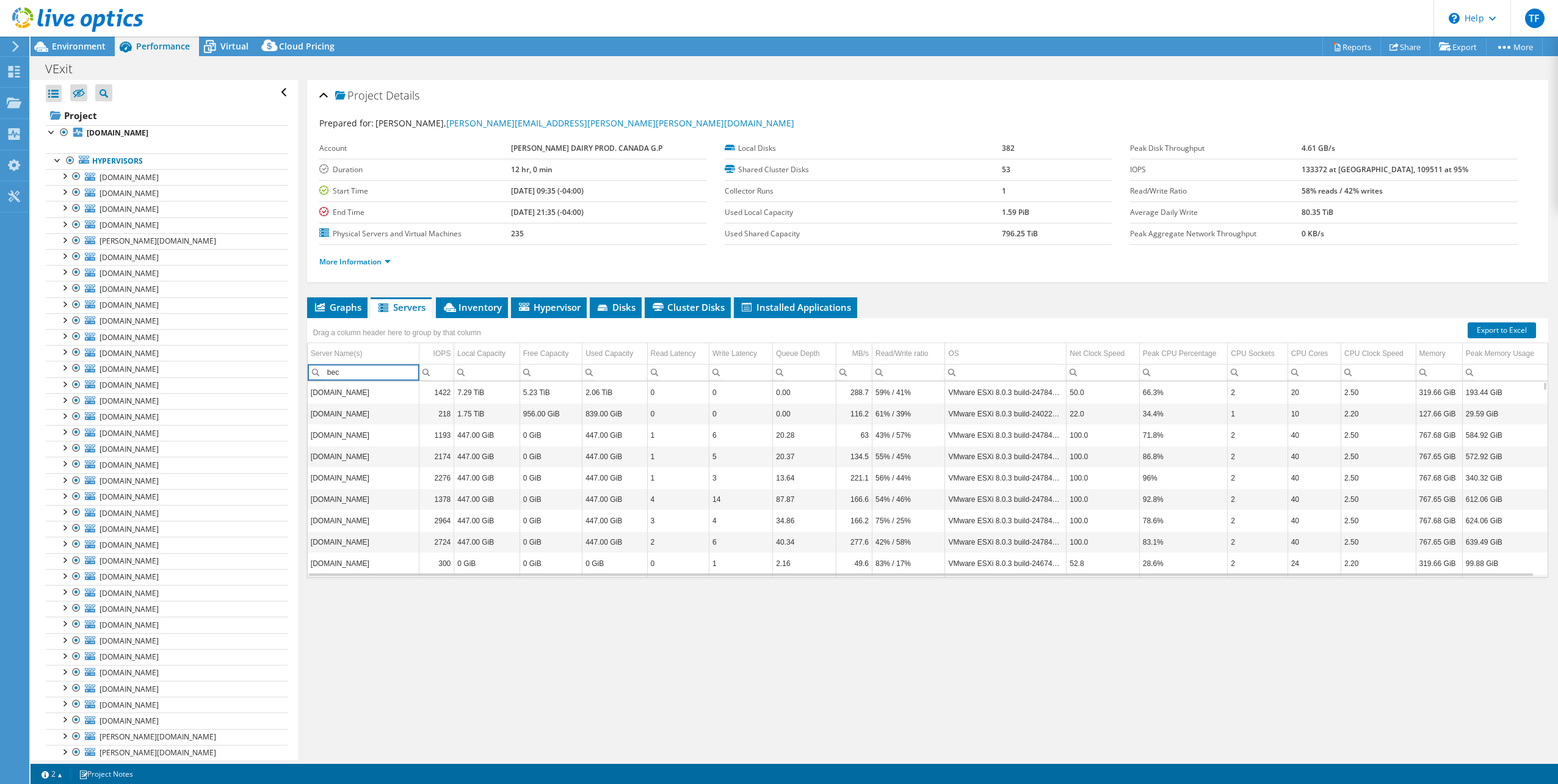
type input "bec"
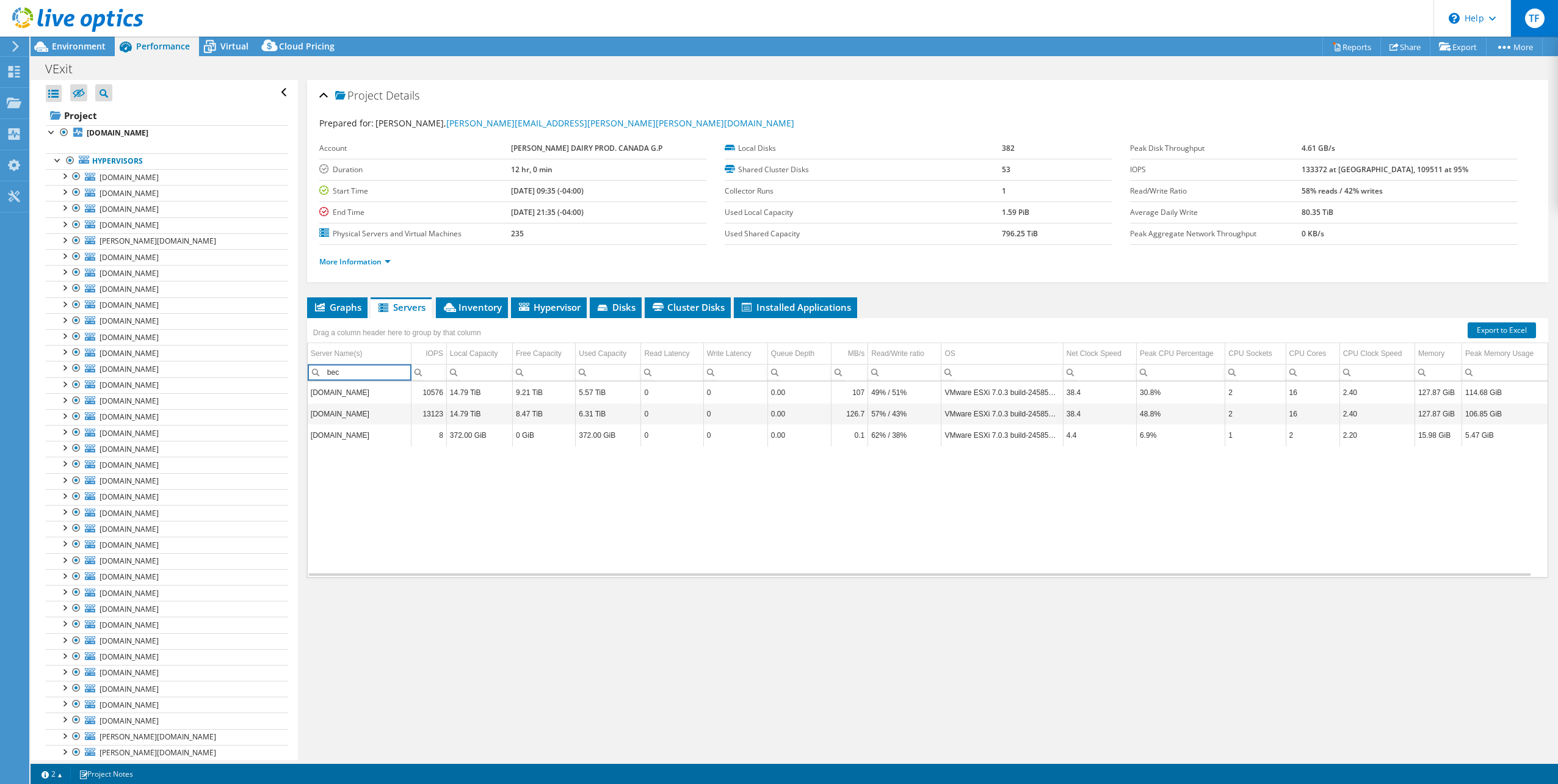
click at [1538, 20] on span "TF" at bounding box center [1535, 18] width 20 height 20
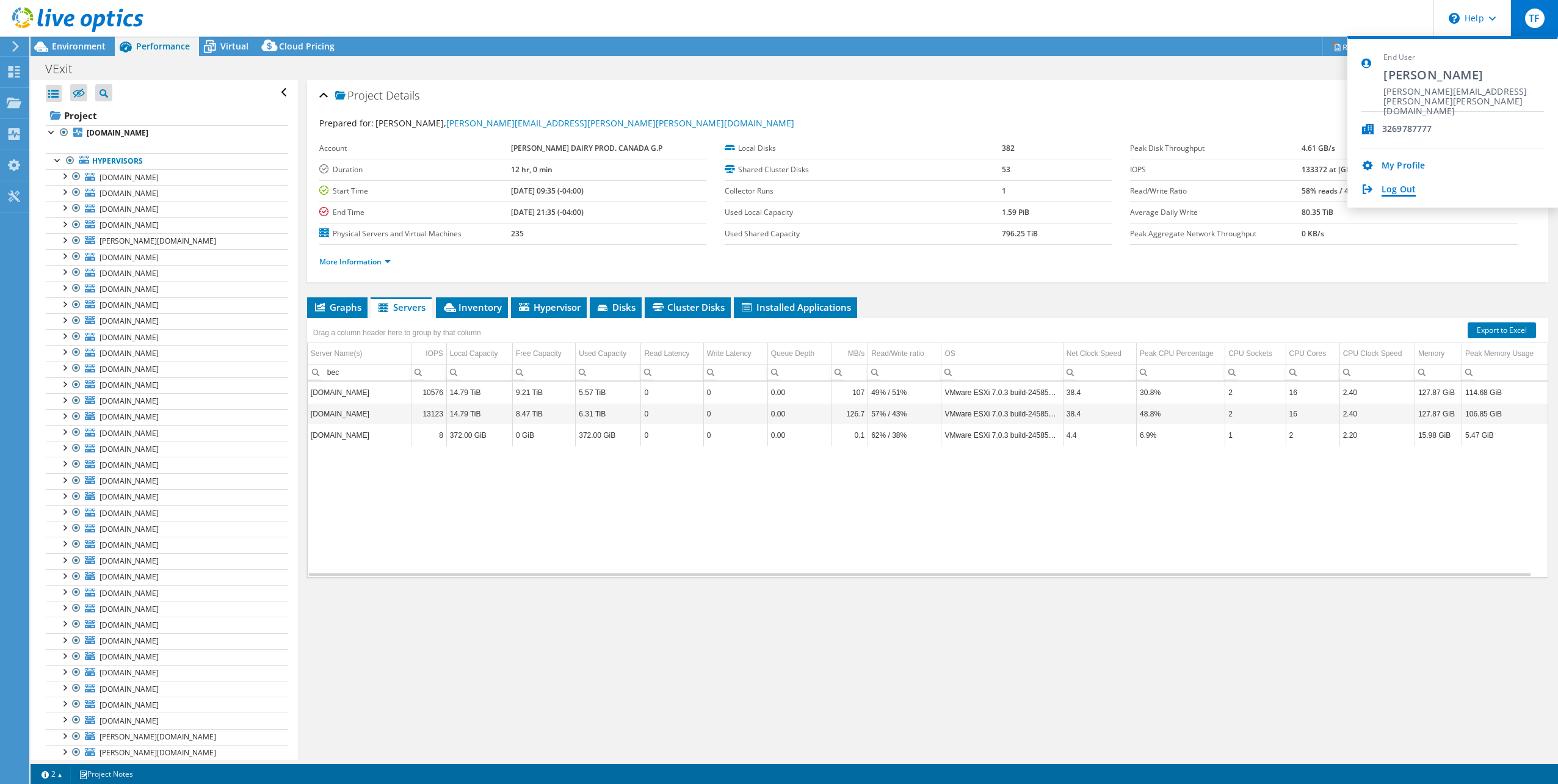
click at [1405, 188] on link "Log Out" at bounding box center [1399, 190] width 34 height 11
